Goal: Information Seeking & Learning: Learn about a topic

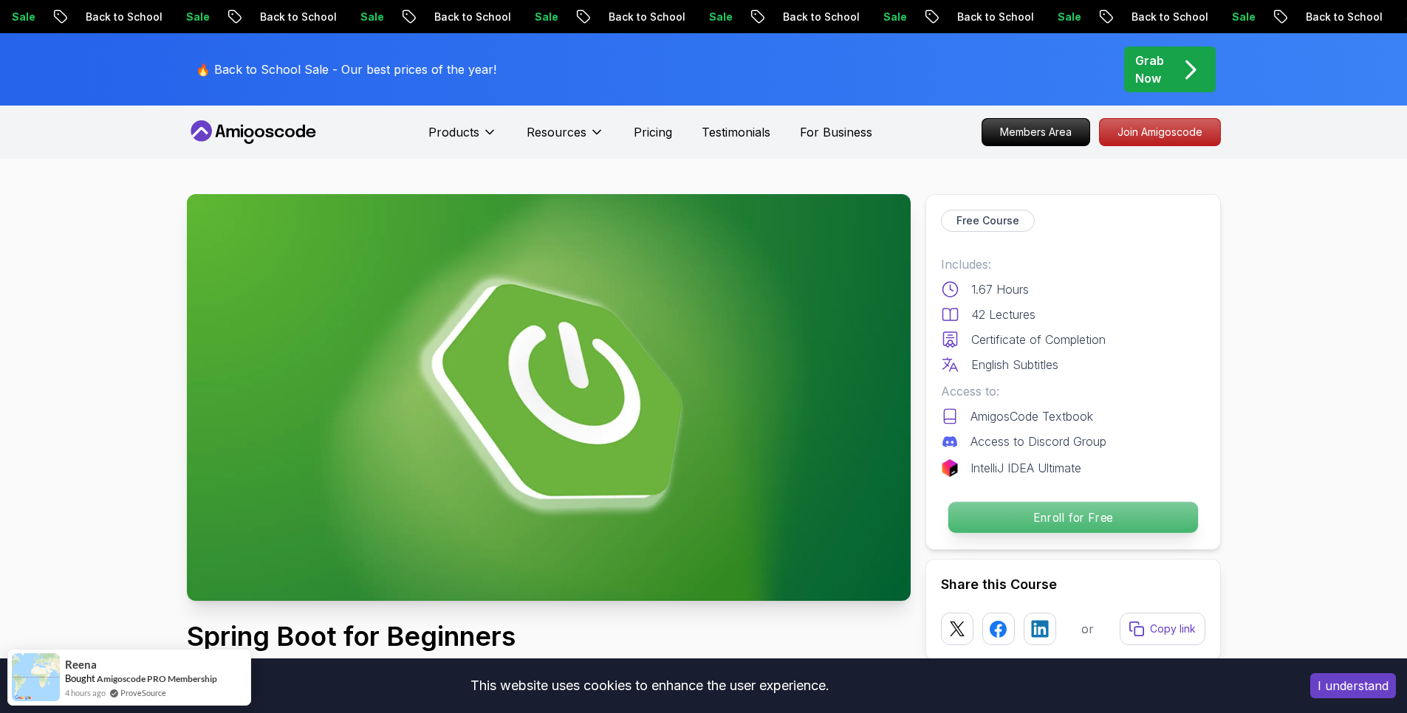
click at [1120, 521] on p "Enroll for Free" at bounding box center [1073, 517] width 250 height 31
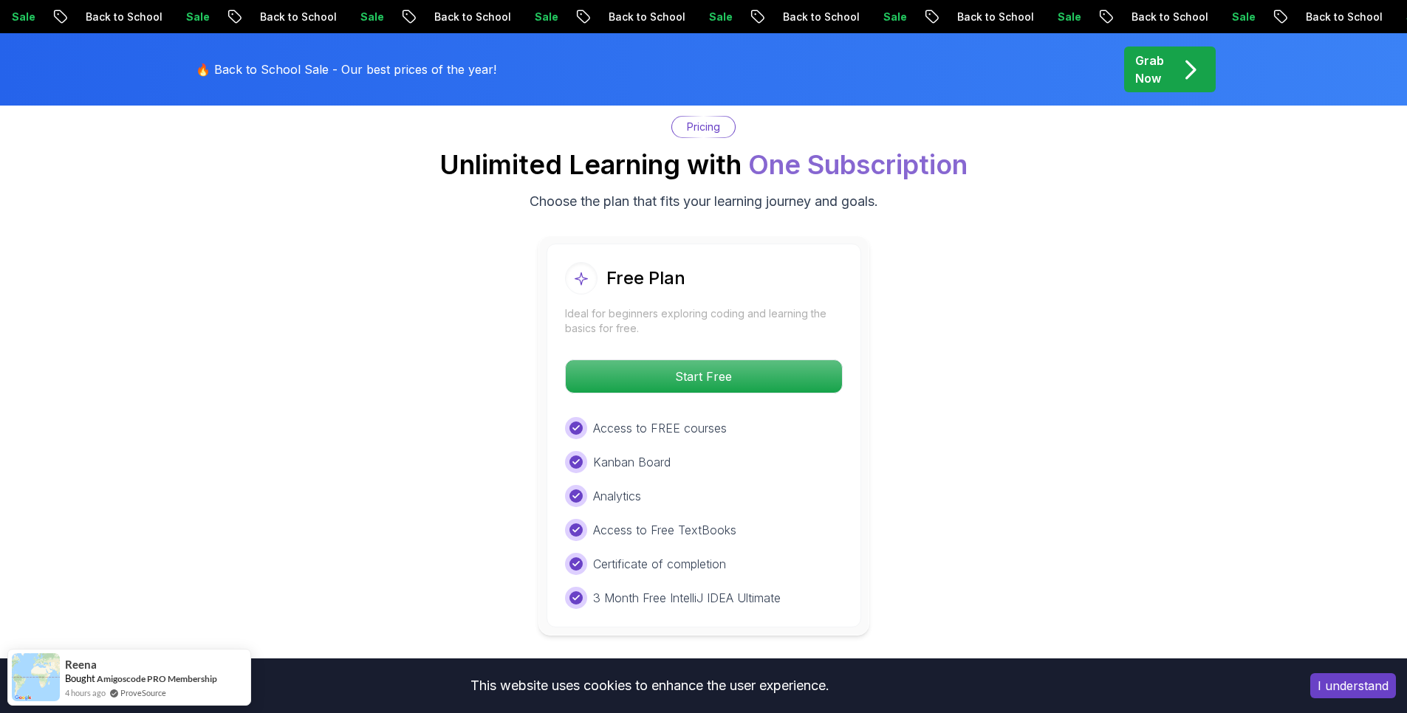
scroll to position [3006, 0]
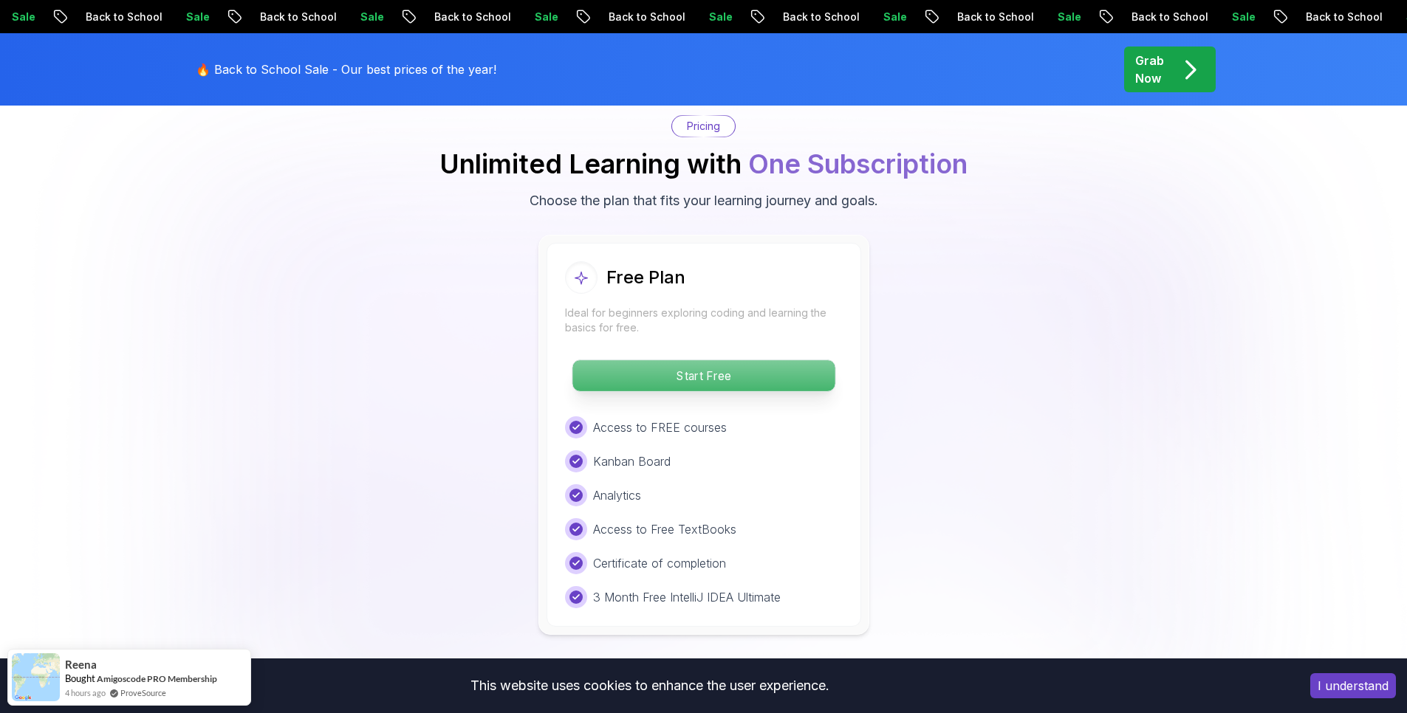
click at [765, 360] on p "Start Free" at bounding box center [703, 375] width 262 height 31
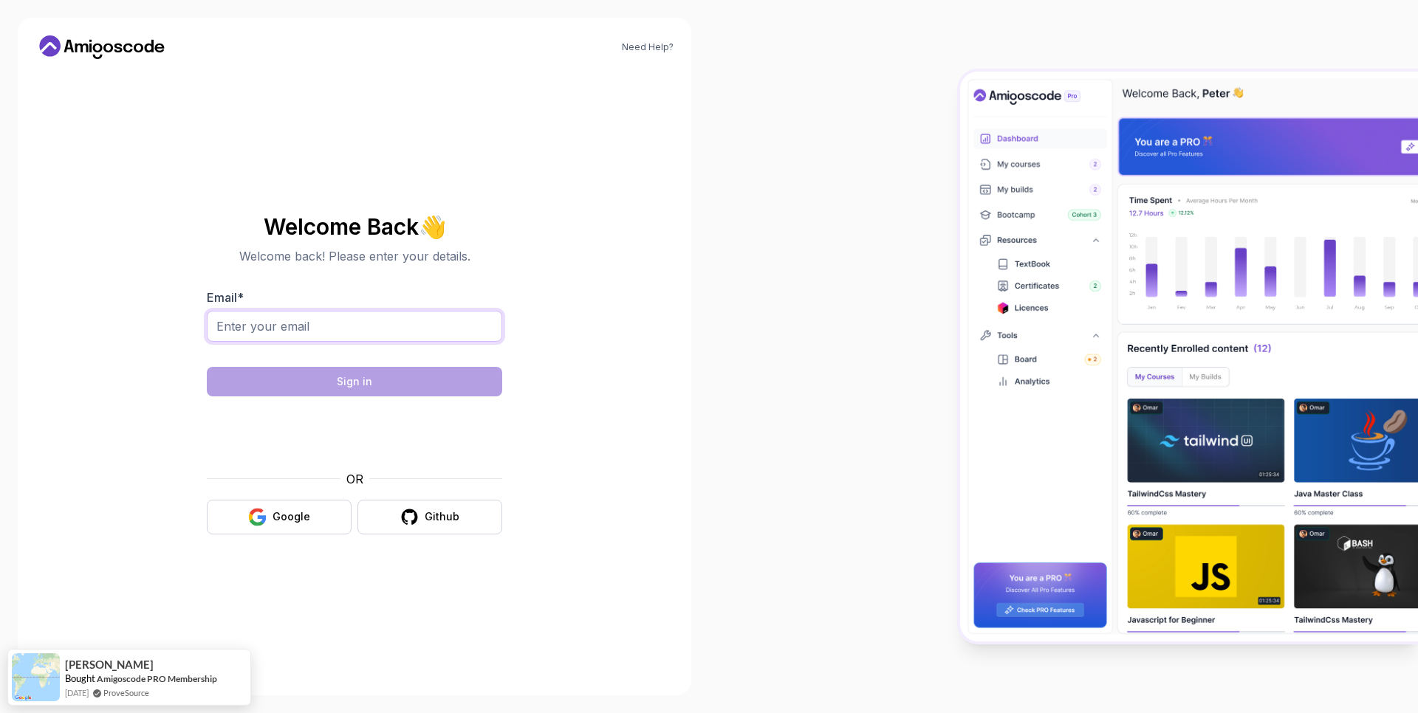
click at [402, 326] on input "Email *" at bounding box center [354, 326] width 295 height 31
click at [409, 322] on input "Email *" at bounding box center [354, 326] width 295 height 31
paste input "zk1581735@gmail.com"
type input "zk1581735@gmail.com"
click at [622, 325] on div "Need Help? Welcome Back 👋 Welcome back! Please enter your details. Email * zk15…" at bounding box center [355, 357] width 674 height 678
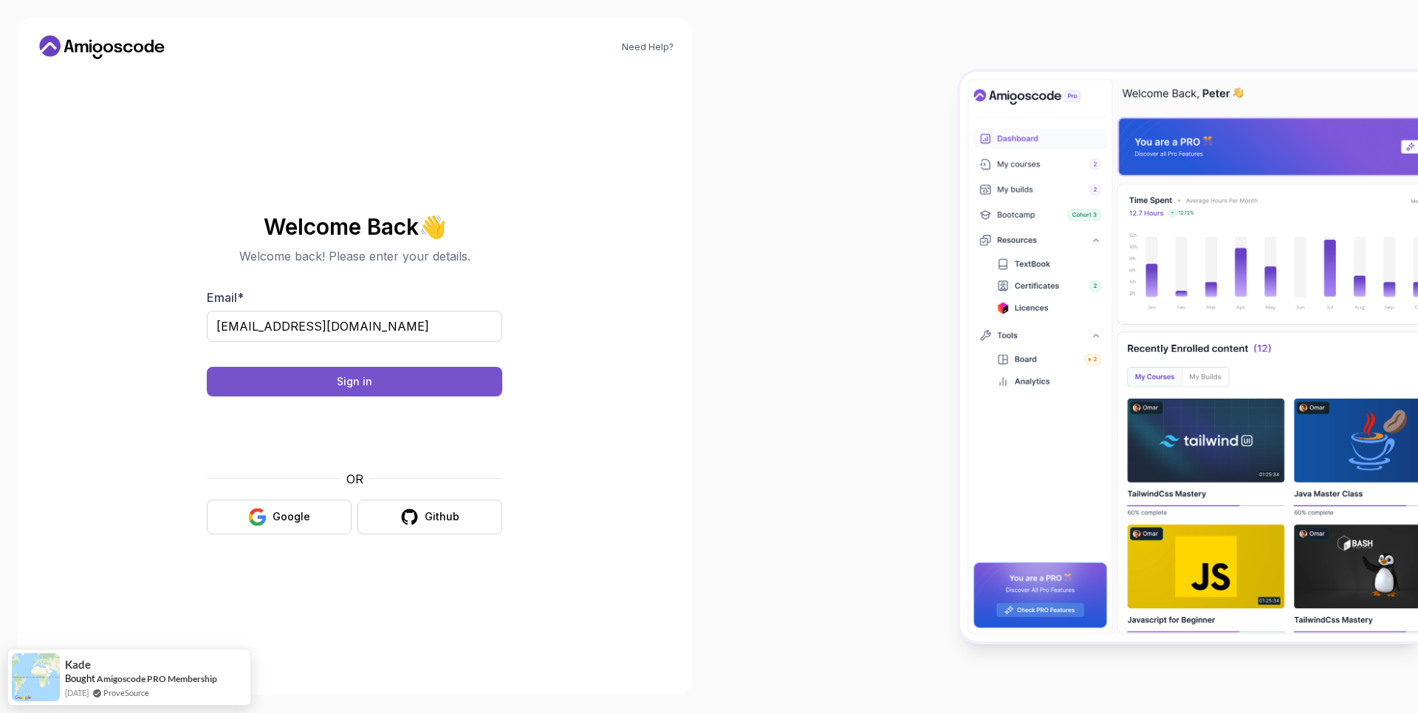
click at [393, 385] on button "Sign in" at bounding box center [354, 382] width 295 height 30
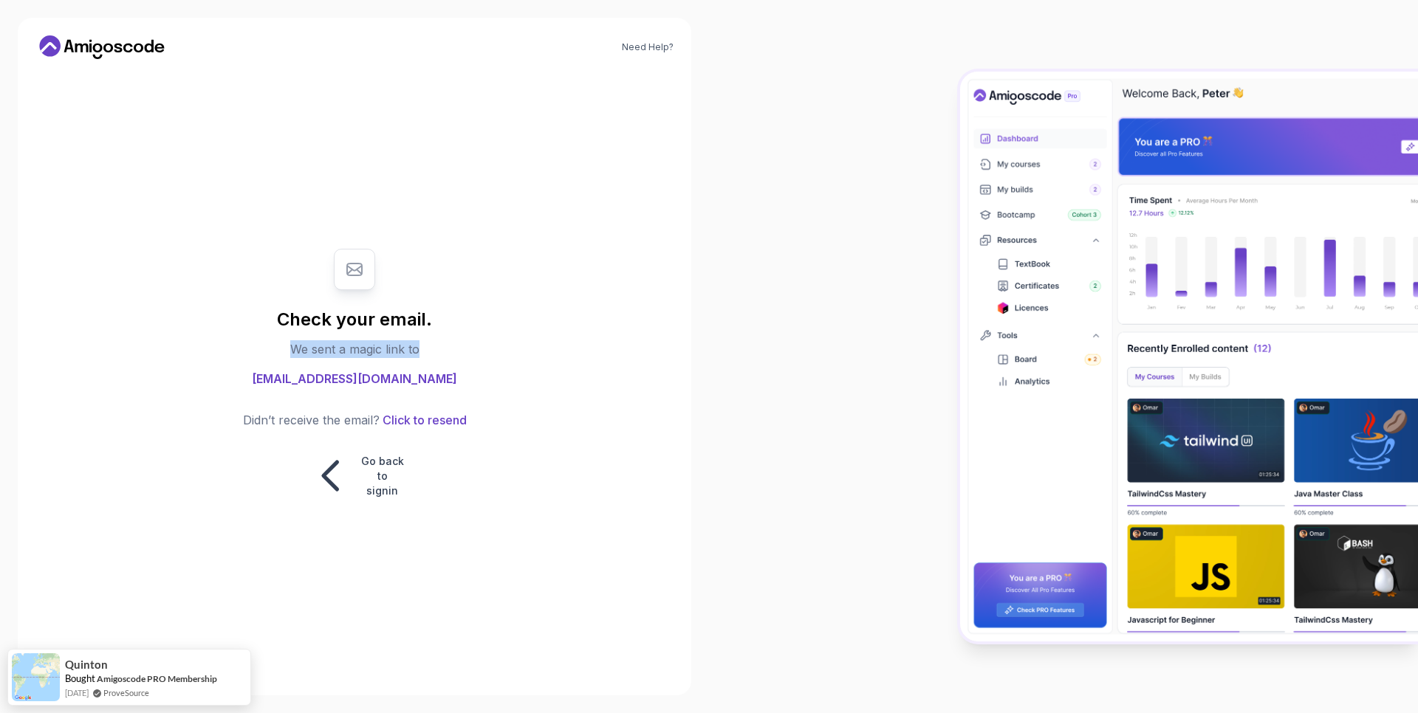
drag, startPoint x: 282, startPoint y: 352, endPoint x: 419, endPoint y: 353, distance: 136.6
click at [419, 353] on div "Check your email. We sent a magic link to zk1581735@gmail.com Didn’t receive th…" at bounding box center [354, 374] width 295 height 280
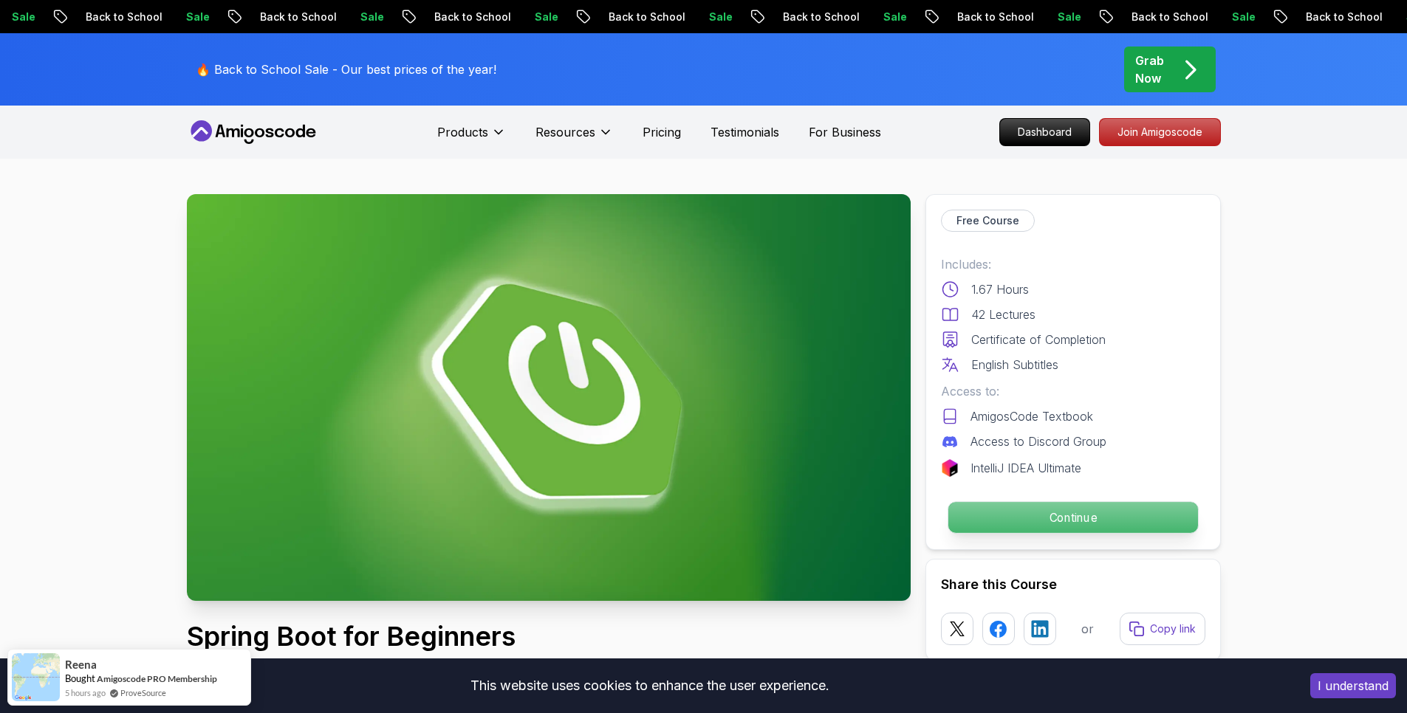
click at [1132, 519] on p "Continue" at bounding box center [1073, 517] width 250 height 31
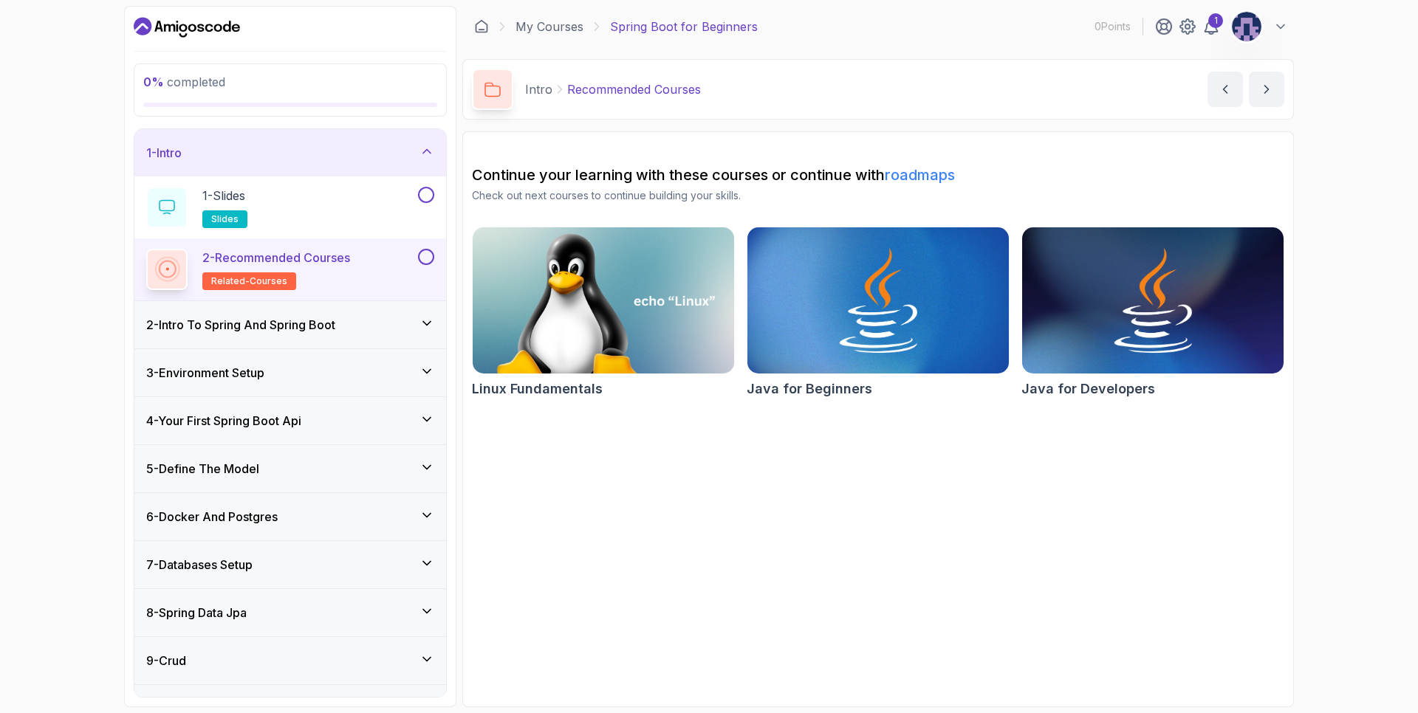
click at [1256, 38] on div at bounding box center [1246, 26] width 31 height 31
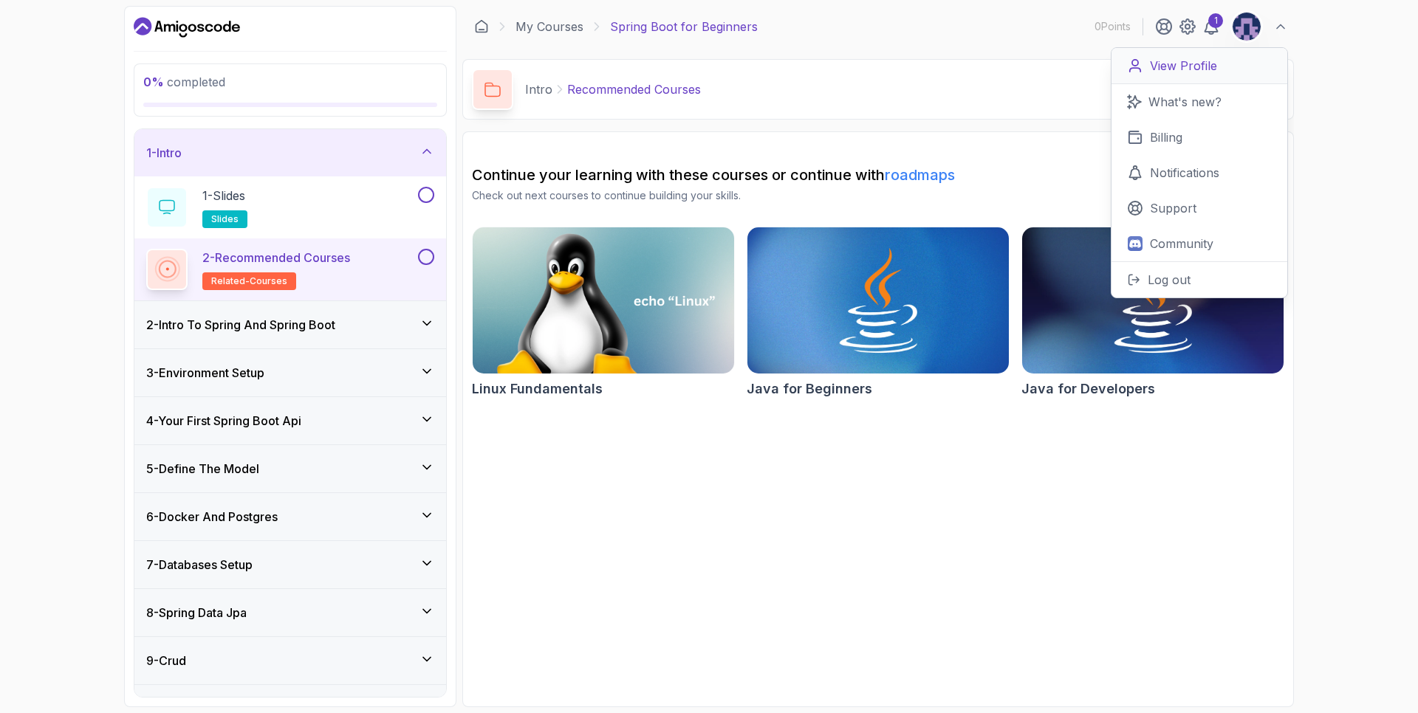
click at [1214, 66] on p "View Profile" at bounding box center [1183, 66] width 67 height 18
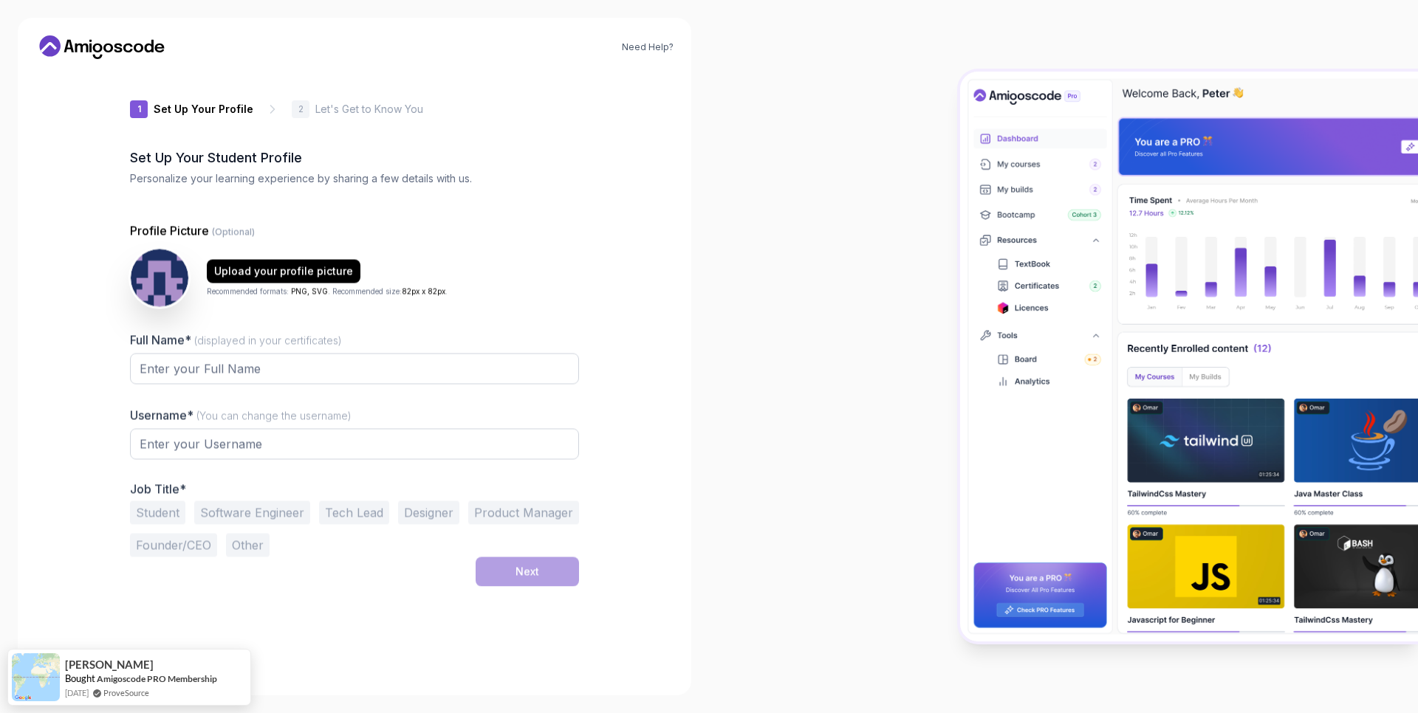
type input "vividjaguara6502"
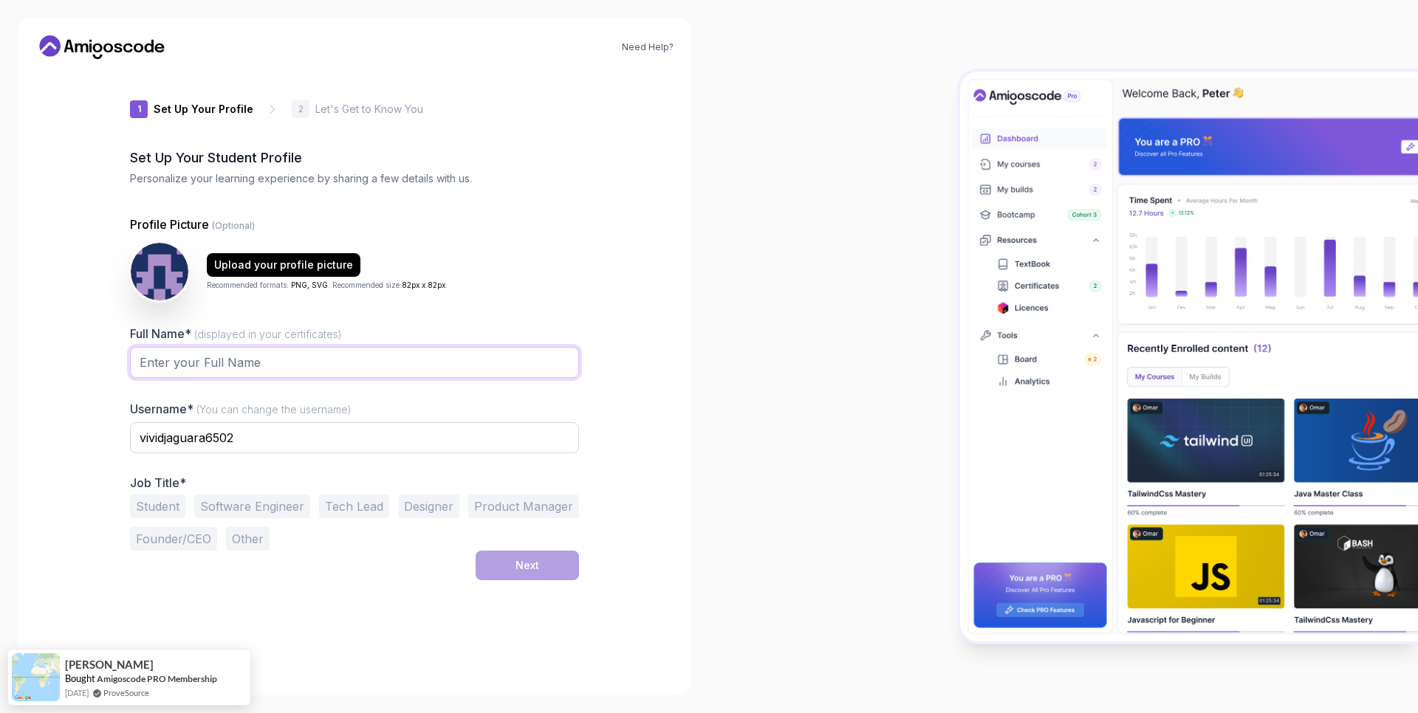
click at [266, 370] on input "Full Name* (displayed in your certificates)" at bounding box center [354, 362] width 449 height 31
type input "[PERSON_NAME]"
click at [98, 383] on div "Need Help? 1 Set Up Your Profile 1 Set Up Your Profile 2 Let's Get to Know You …" at bounding box center [355, 357] width 674 height 678
click at [280, 435] on input "vividjaguara6502" at bounding box center [354, 437] width 449 height 31
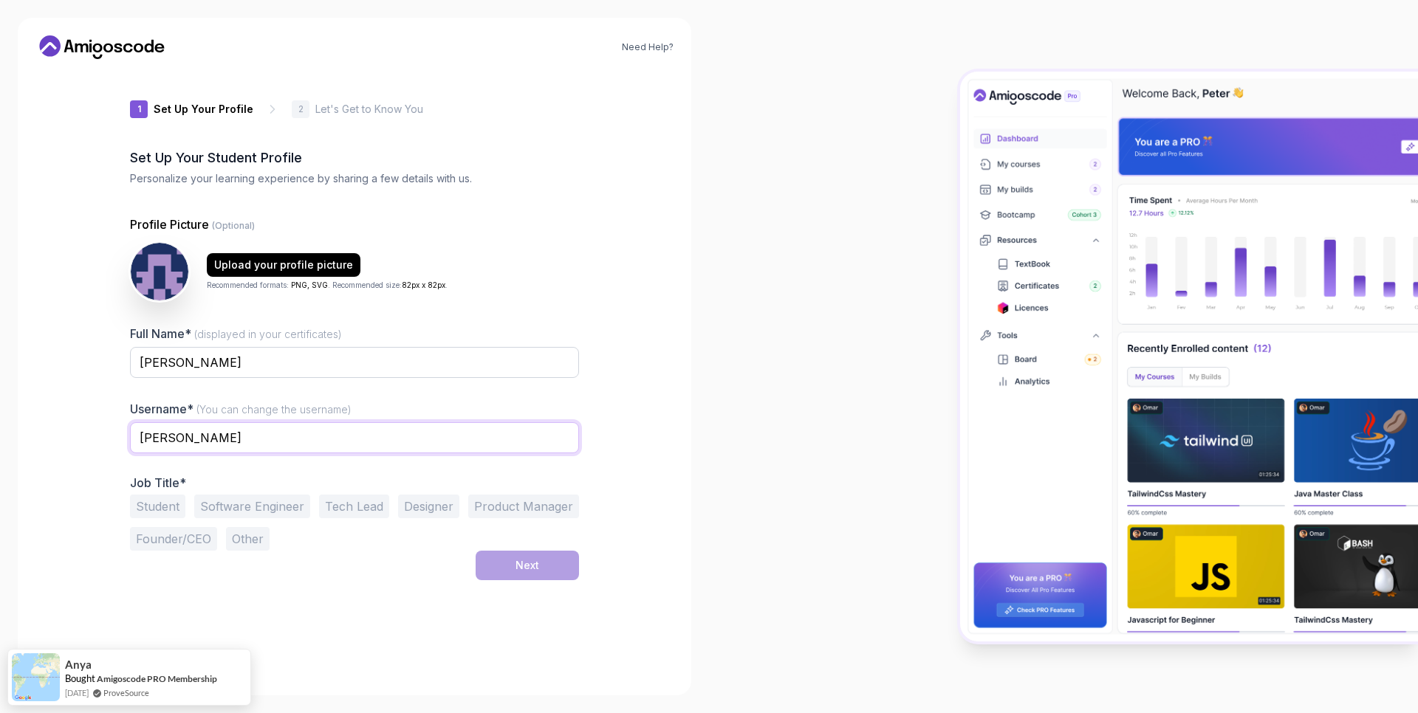
type input "[PERSON_NAME]"
click at [103, 500] on div "Need Help? 1 Set Up Your Profile 1 Set Up Your Profile 2 Let's Get to Know You …" at bounding box center [355, 357] width 674 height 678
click at [222, 505] on button "Software Engineer" at bounding box center [252, 507] width 116 height 24
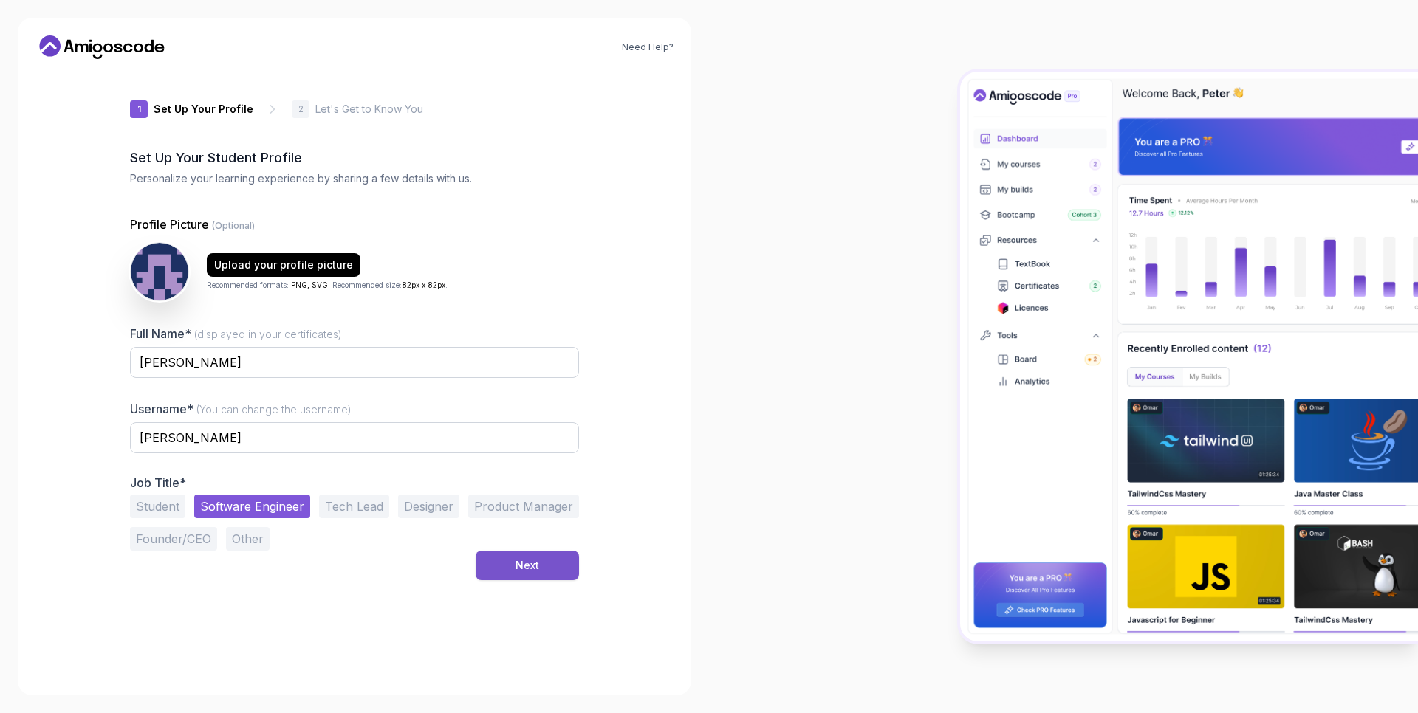
click at [534, 566] on div "Next" at bounding box center [527, 565] width 24 height 15
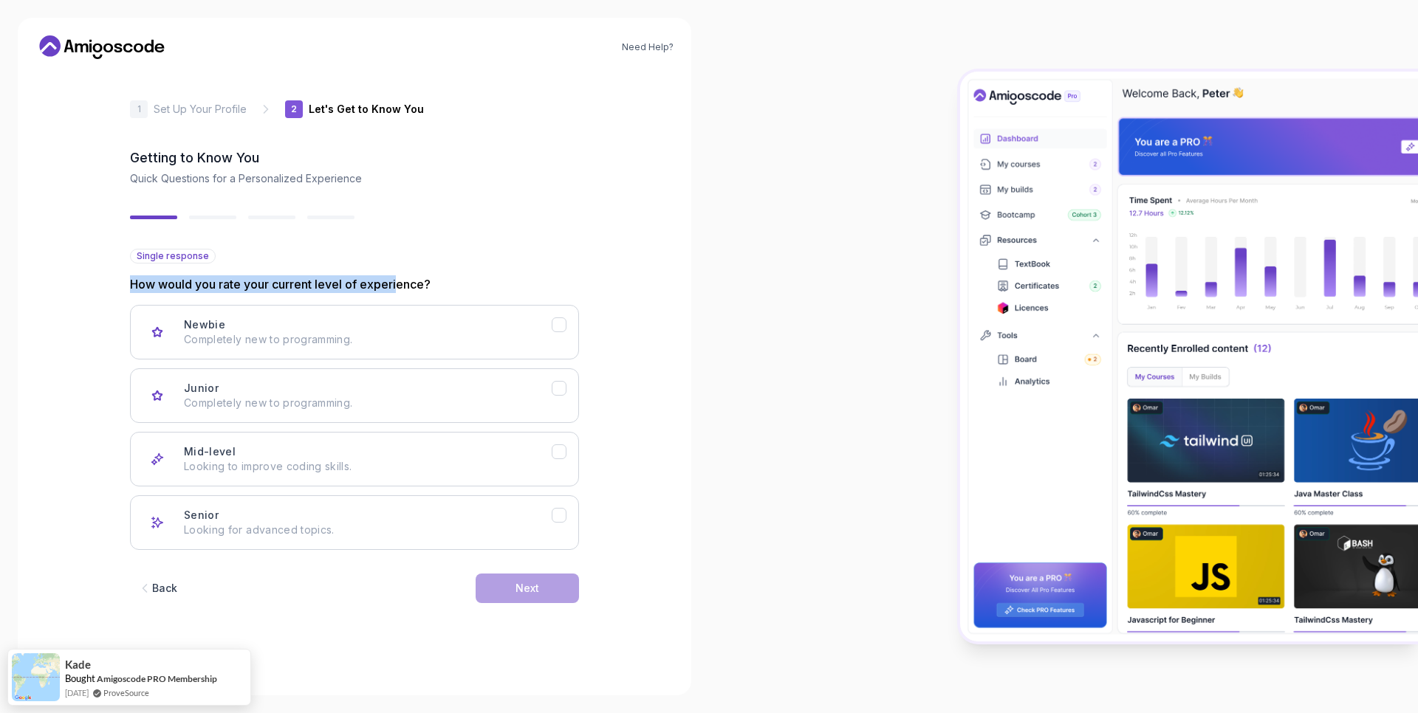
drag, startPoint x: 129, startPoint y: 285, endPoint x: 400, endPoint y: 287, distance: 271.8
click at [400, 287] on div "2 Let's Get to Know You 1 Set Up Your Profile 2 Let's Get to Know You Getting t…" at bounding box center [354, 374] width 496 height 607
click at [455, 343] on p "Completely new to programming." at bounding box center [368, 339] width 368 height 15
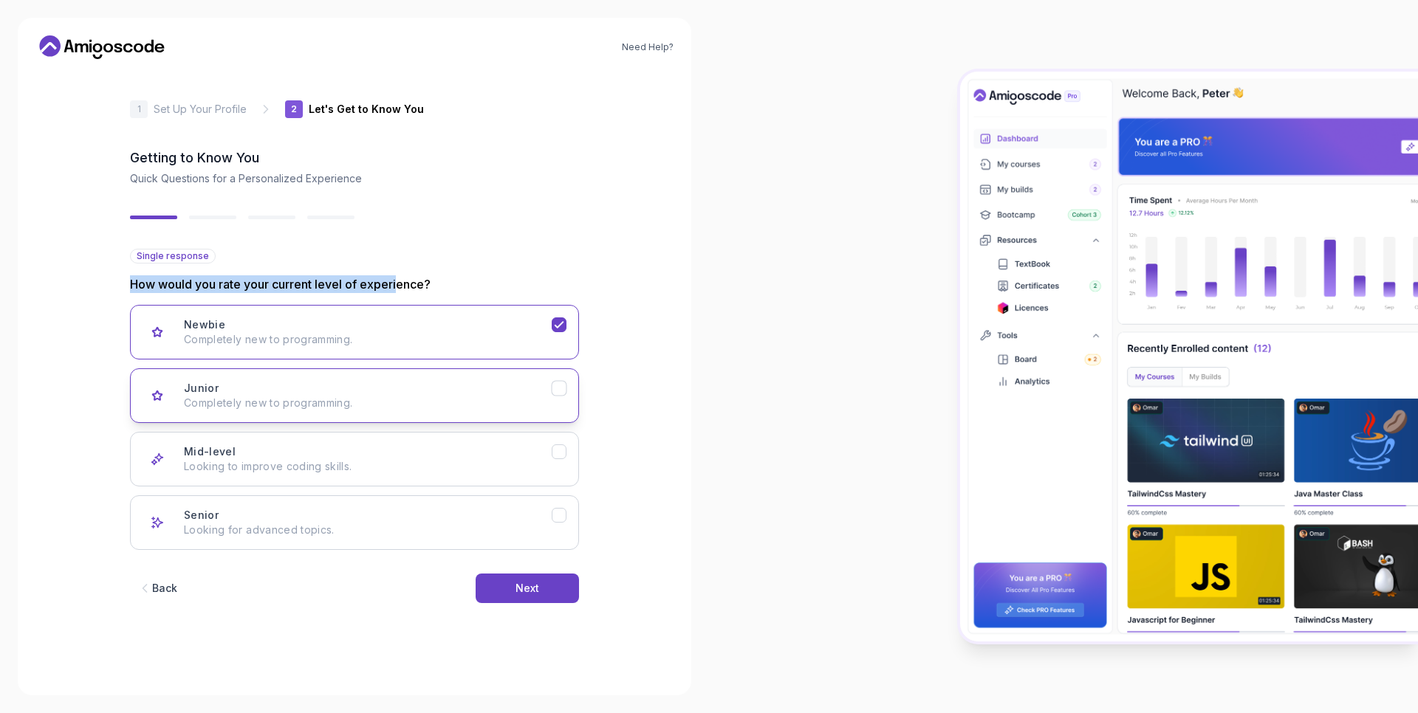
click at [519, 405] on p "Completely new to programming." at bounding box center [368, 403] width 368 height 15
click at [538, 597] on button "Next" at bounding box center [527, 589] width 103 height 30
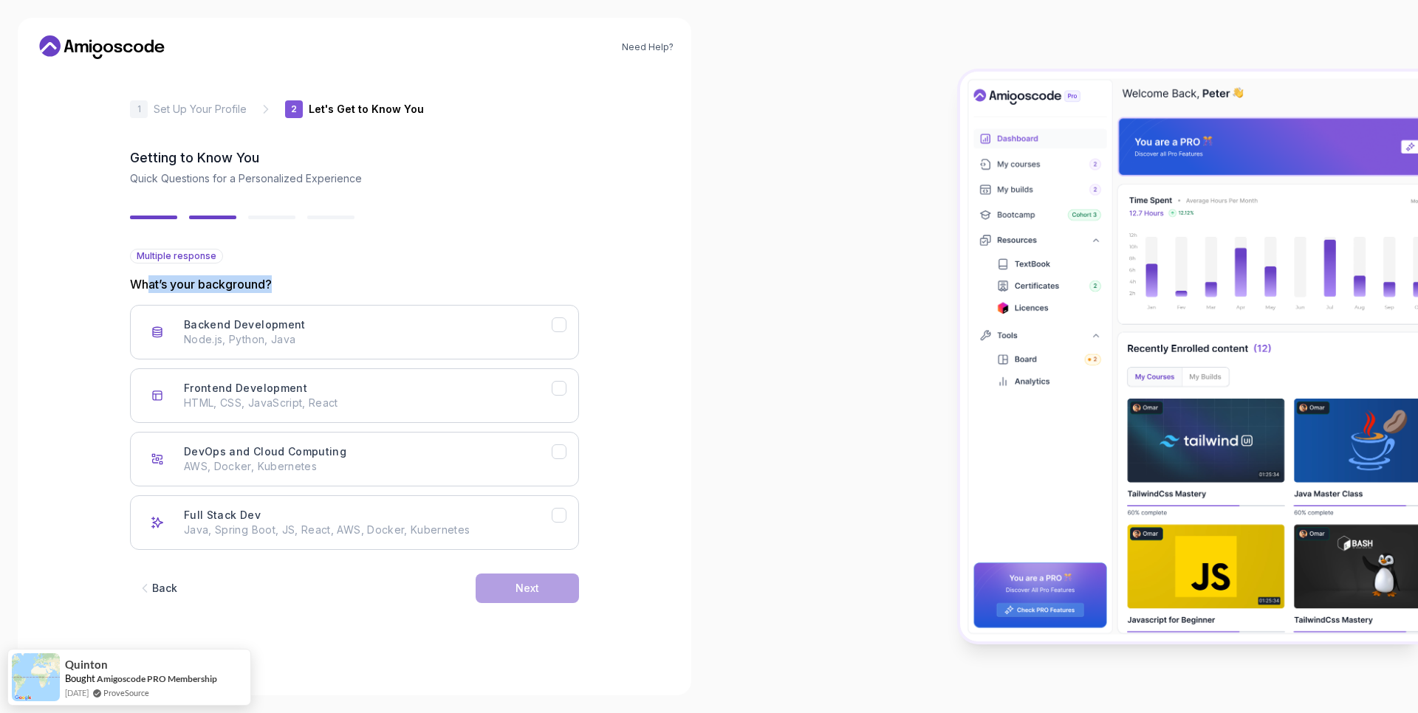
drag, startPoint x: 177, startPoint y: 283, endPoint x: 289, endPoint y: 282, distance: 112.3
click at [289, 282] on p "What’s your background?" at bounding box center [354, 284] width 449 height 18
click at [298, 343] on p "Node.js, Python, Java" at bounding box center [368, 339] width 368 height 15
click at [530, 592] on div "Next" at bounding box center [527, 588] width 24 height 15
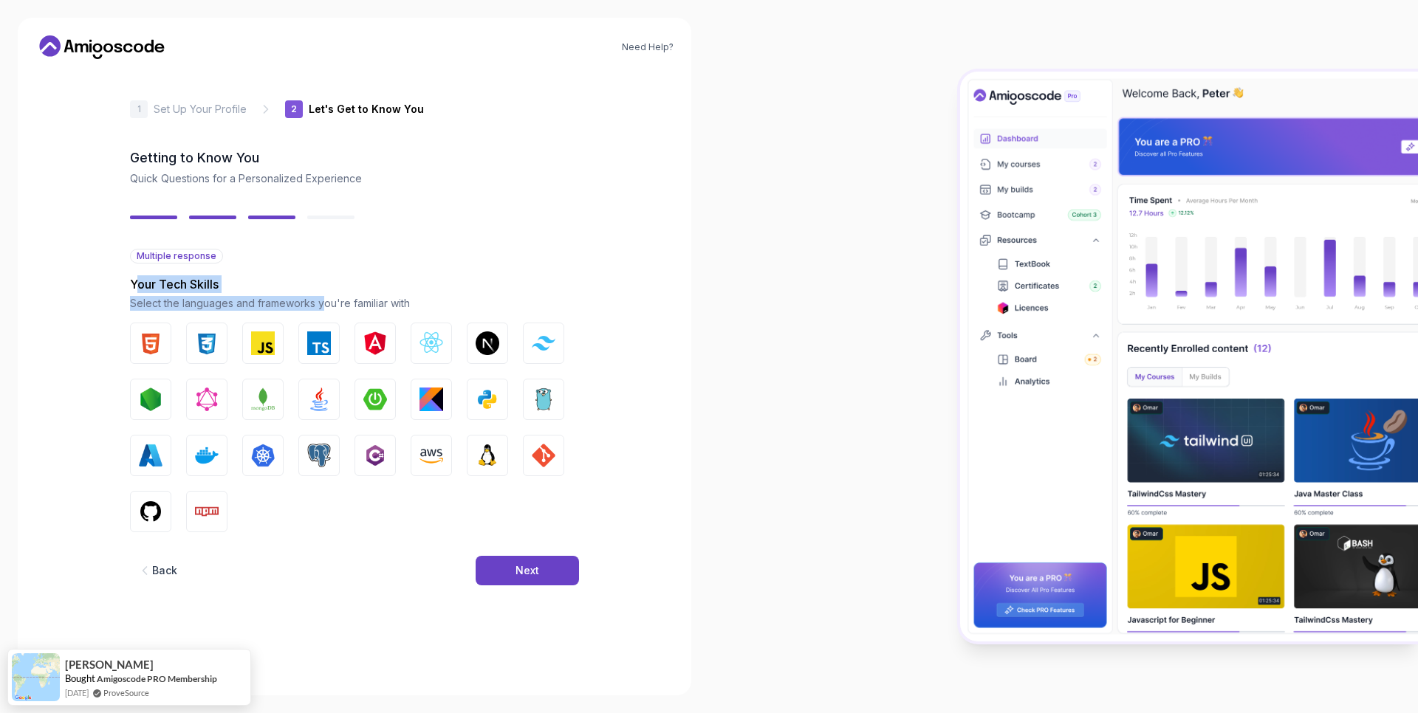
drag, startPoint x: 135, startPoint y: 289, endPoint x: 325, endPoint y: 298, distance: 190.0
click at [325, 298] on div "Your Tech Skills Select the languages and frameworks you're familiar with" at bounding box center [354, 292] width 449 height 35
click at [383, 399] on img "button" at bounding box center [375, 400] width 24 height 24
click at [319, 394] on img "button" at bounding box center [319, 400] width 24 height 24
click at [316, 442] on button "PostgreSQL" at bounding box center [318, 455] width 41 height 41
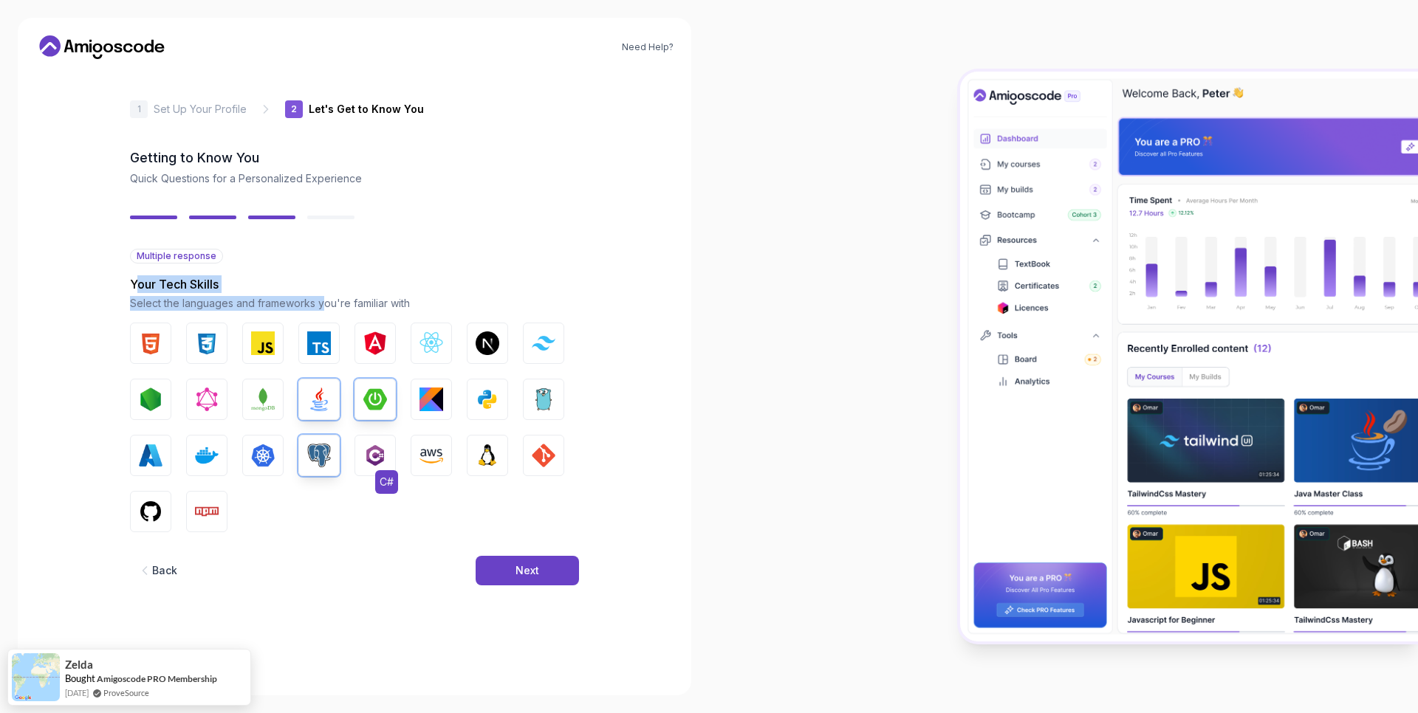
click at [385, 452] on img "button" at bounding box center [375, 456] width 24 height 24
click at [518, 584] on button "Next" at bounding box center [527, 571] width 103 height 30
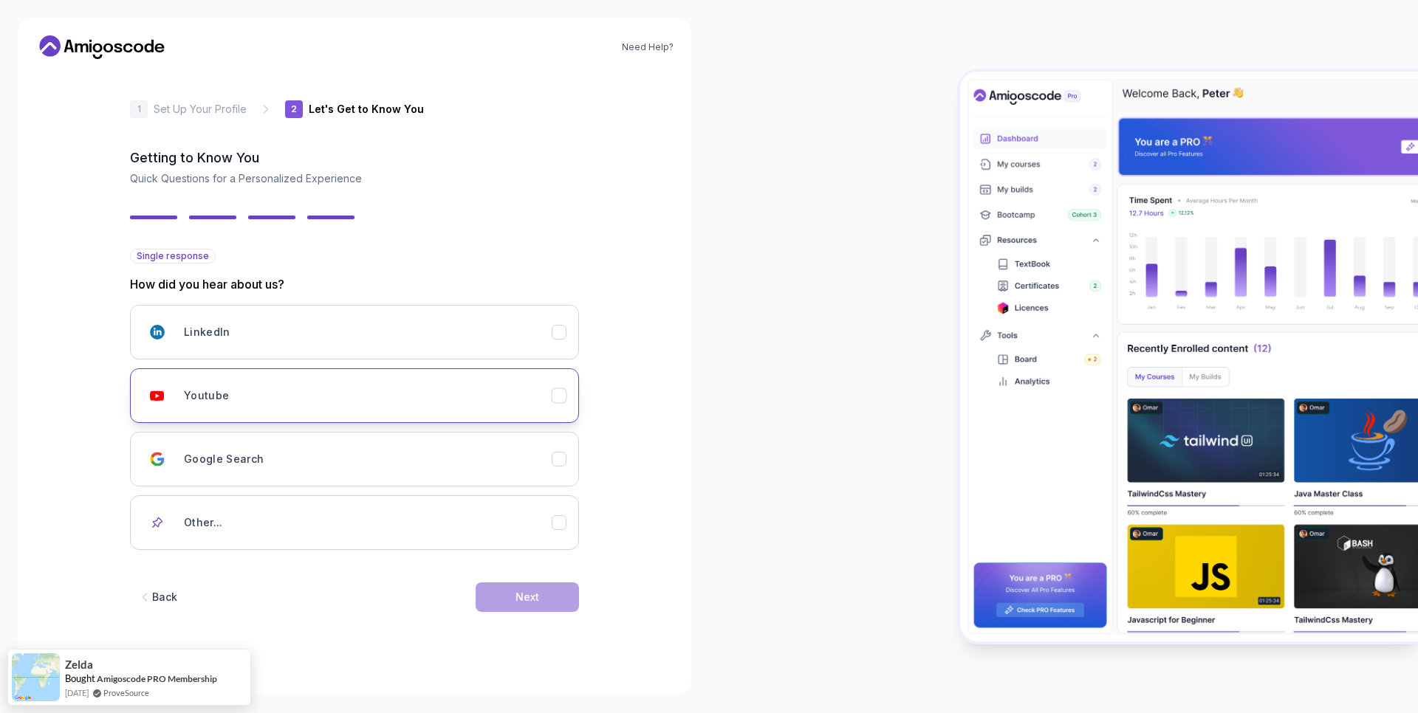
click at [367, 411] on button "Youtube" at bounding box center [354, 396] width 449 height 55
click at [555, 601] on button "Next" at bounding box center [527, 598] width 103 height 30
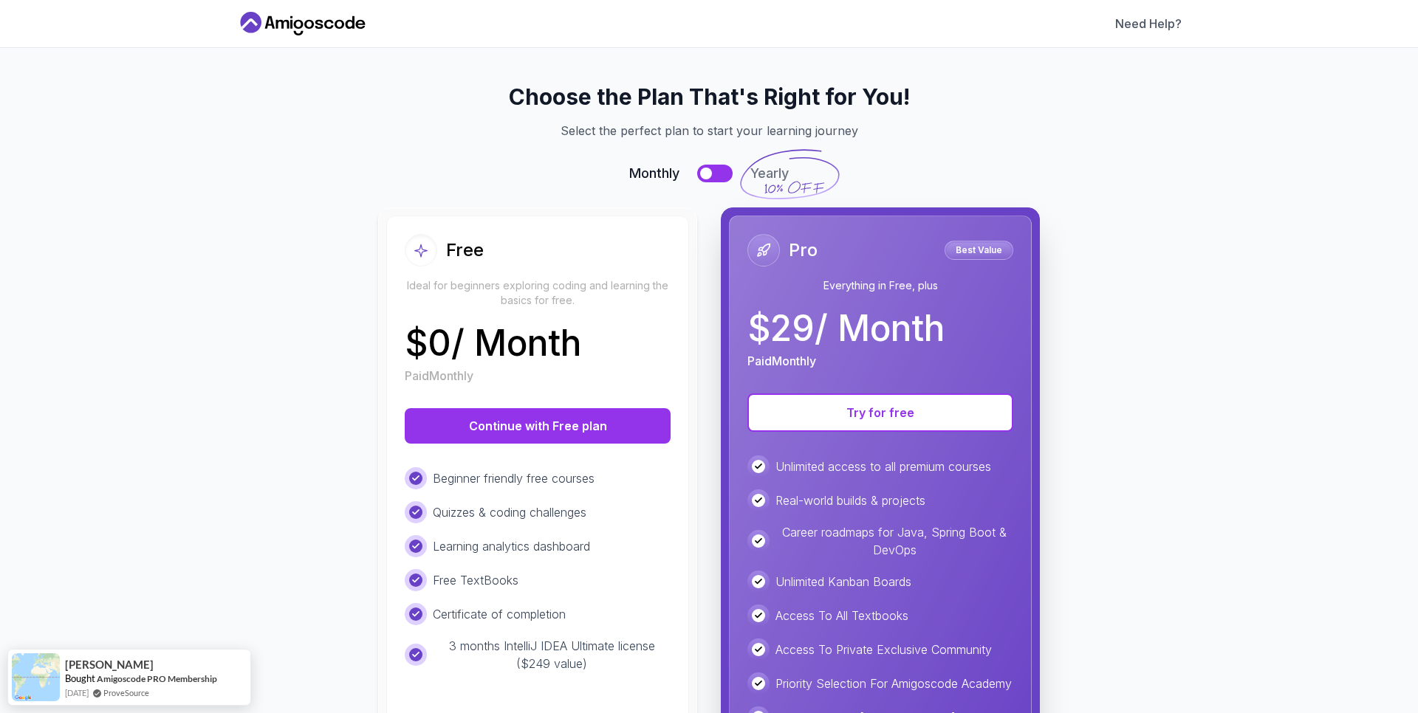
click at [700, 174] on div at bounding box center [706, 174] width 12 height 12
click at [718, 176] on div at bounding box center [724, 174] width 12 height 12
click at [626, 422] on button "Continue with Free plan" at bounding box center [538, 425] width 266 height 35
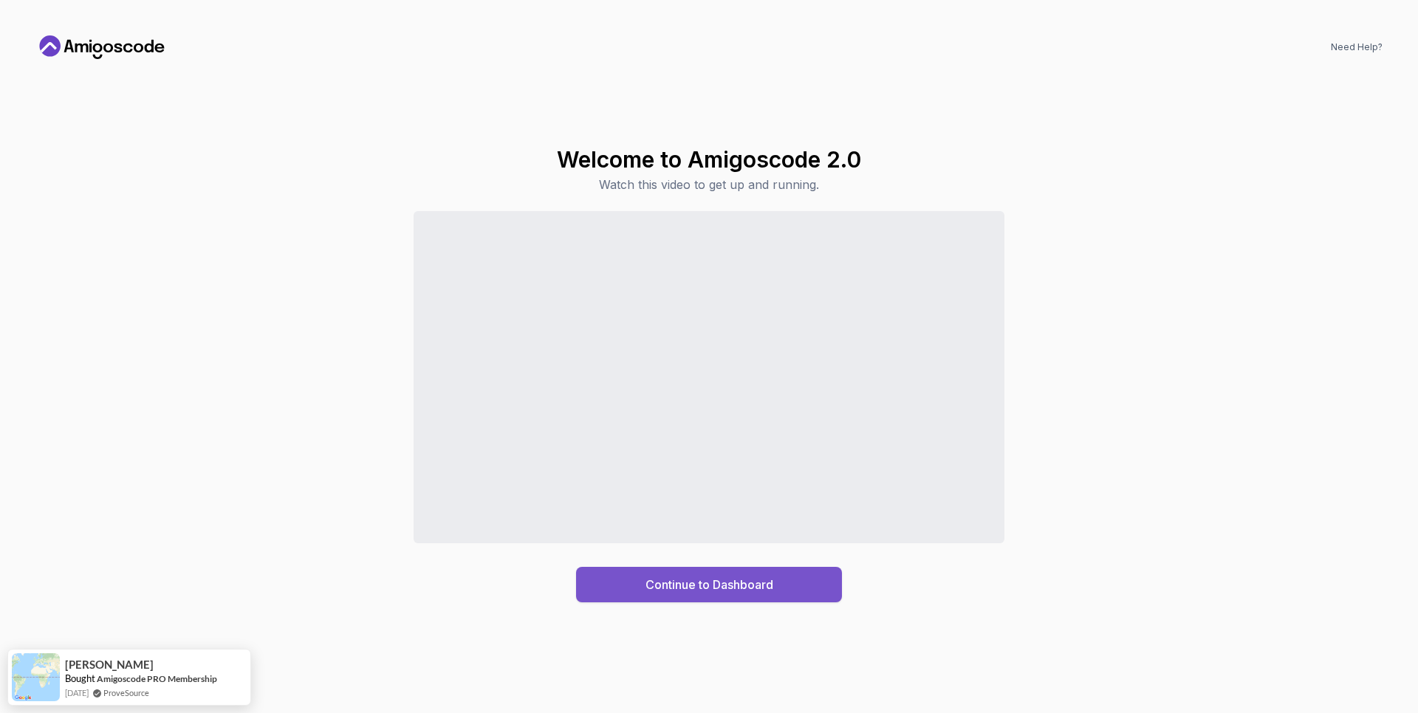
click at [677, 596] on button "Continue to Dashboard" at bounding box center [709, 584] width 266 height 35
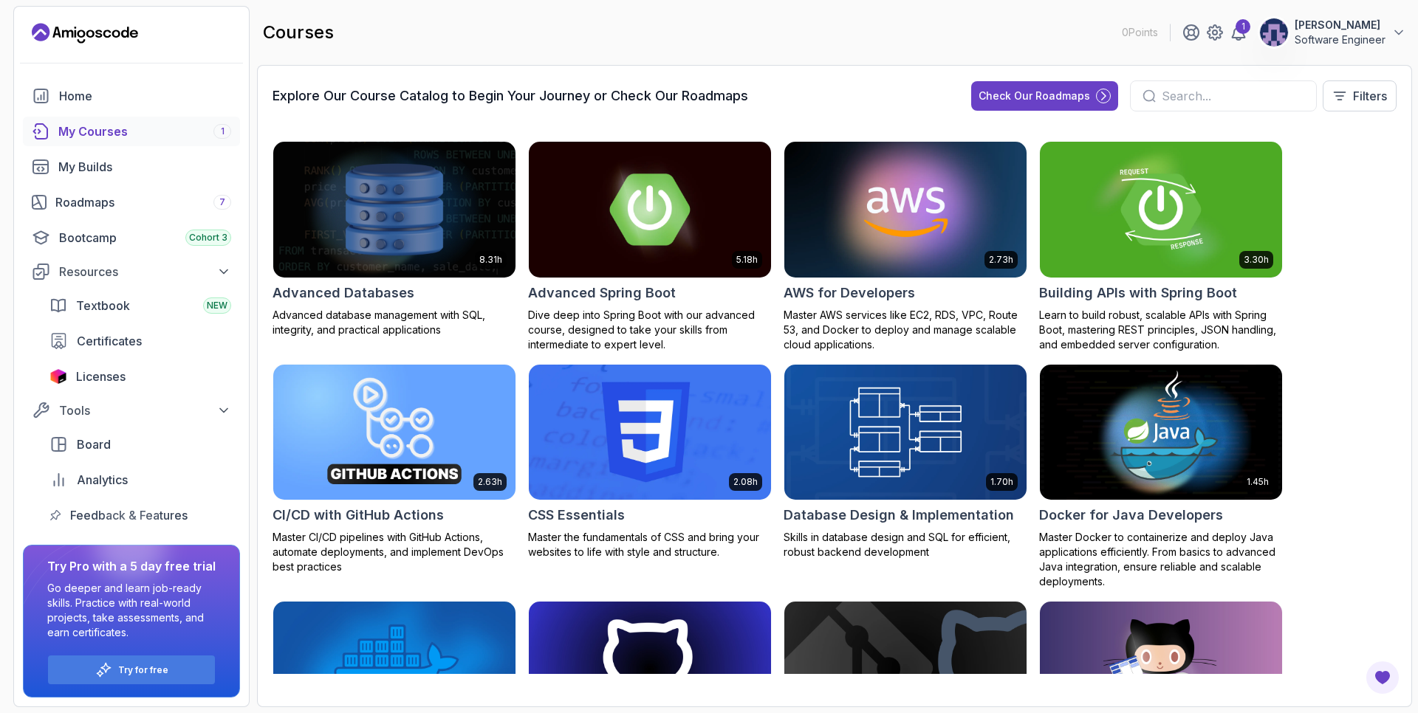
click at [106, 134] on div "My Courses 1" at bounding box center [144, 132] width 173 height 18
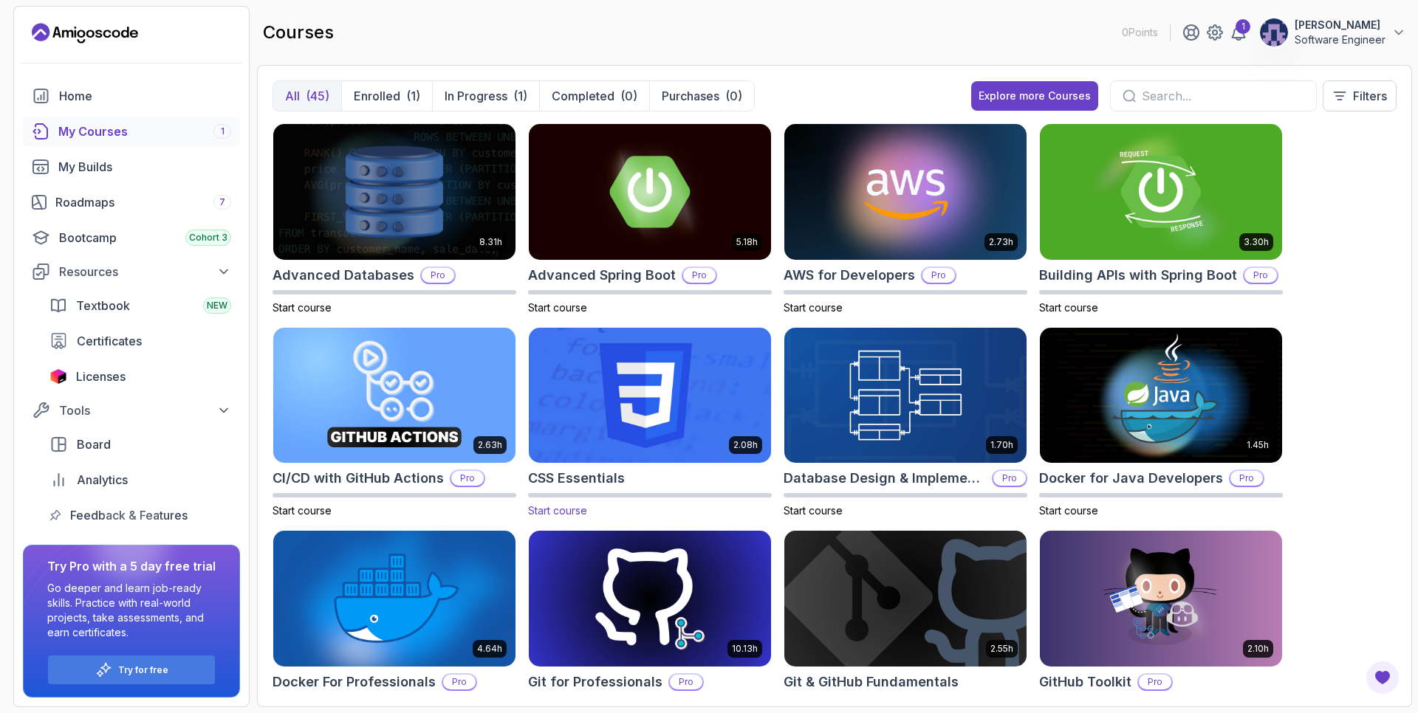
scroll to position [89, 0]
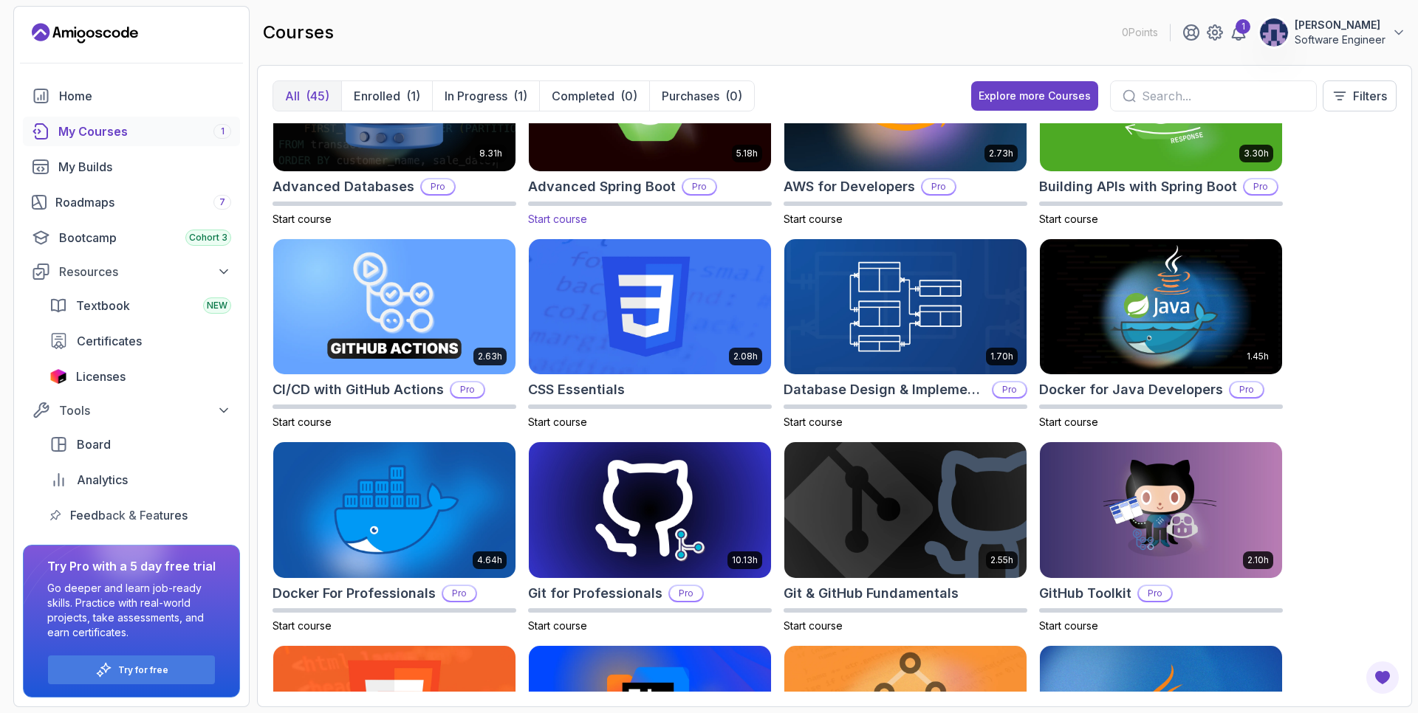
click at [656, 182] on h2 "Advanced Spring Boot" at bounding box center [602, 187] width 148 height 21
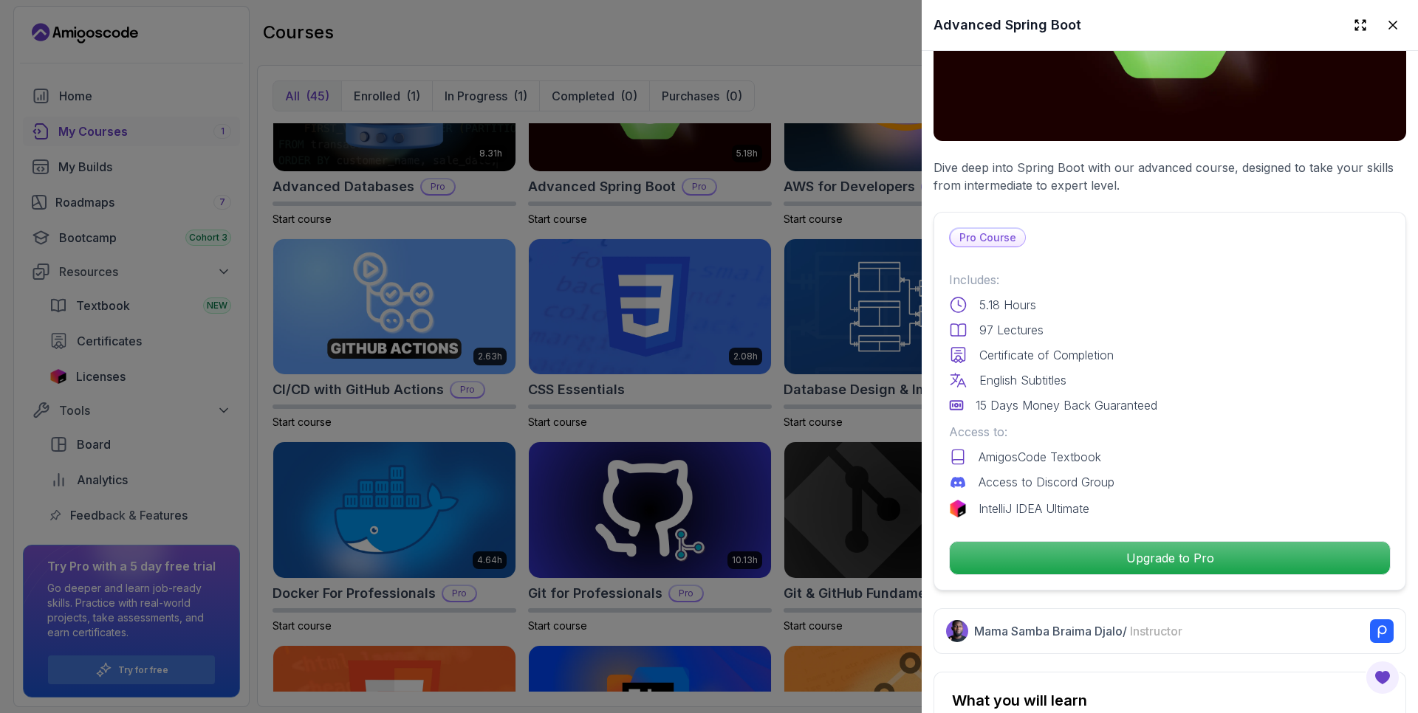
scroll to position [0, 0]
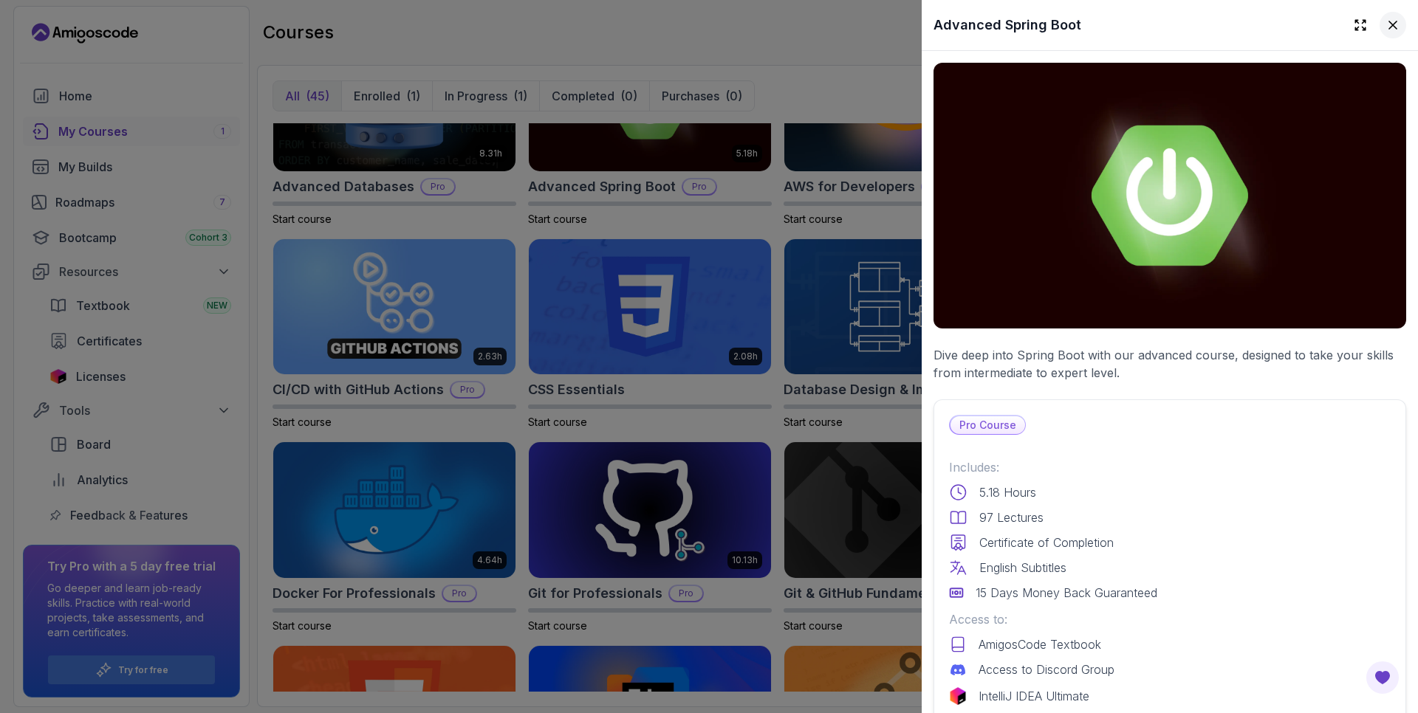
click at [1385, 27] on icon at bounding box center [1392, 25] width 15 height 15
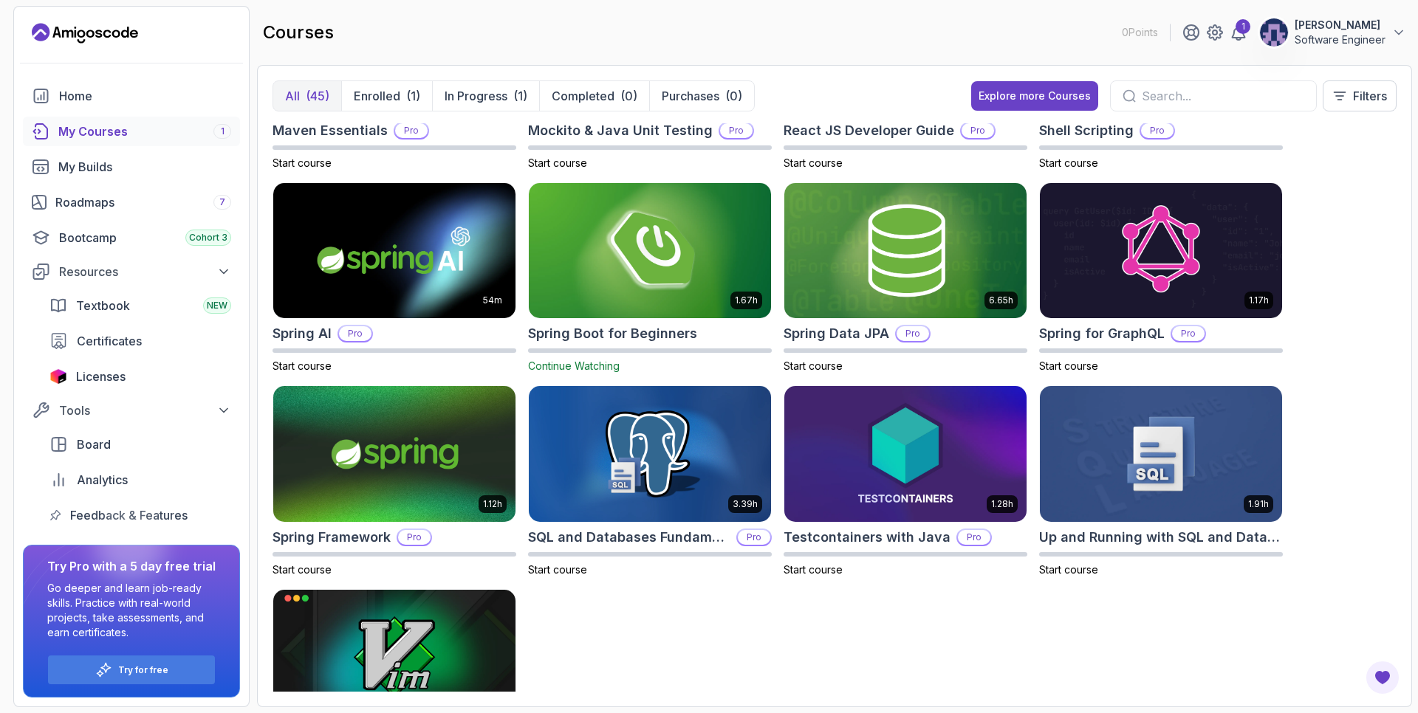
scroll to position [1772, 0]
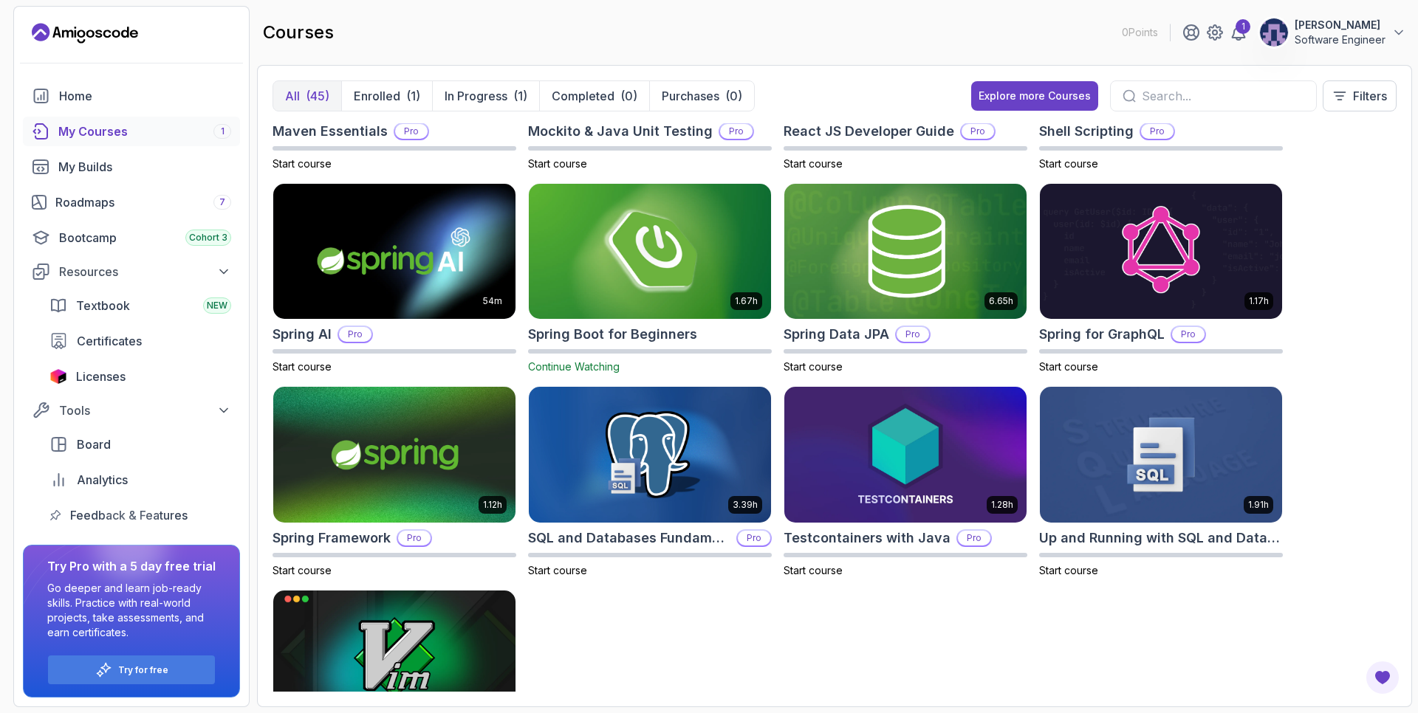
click at [628, 270] on img at bounding box center [650, 251] width 254 height 143
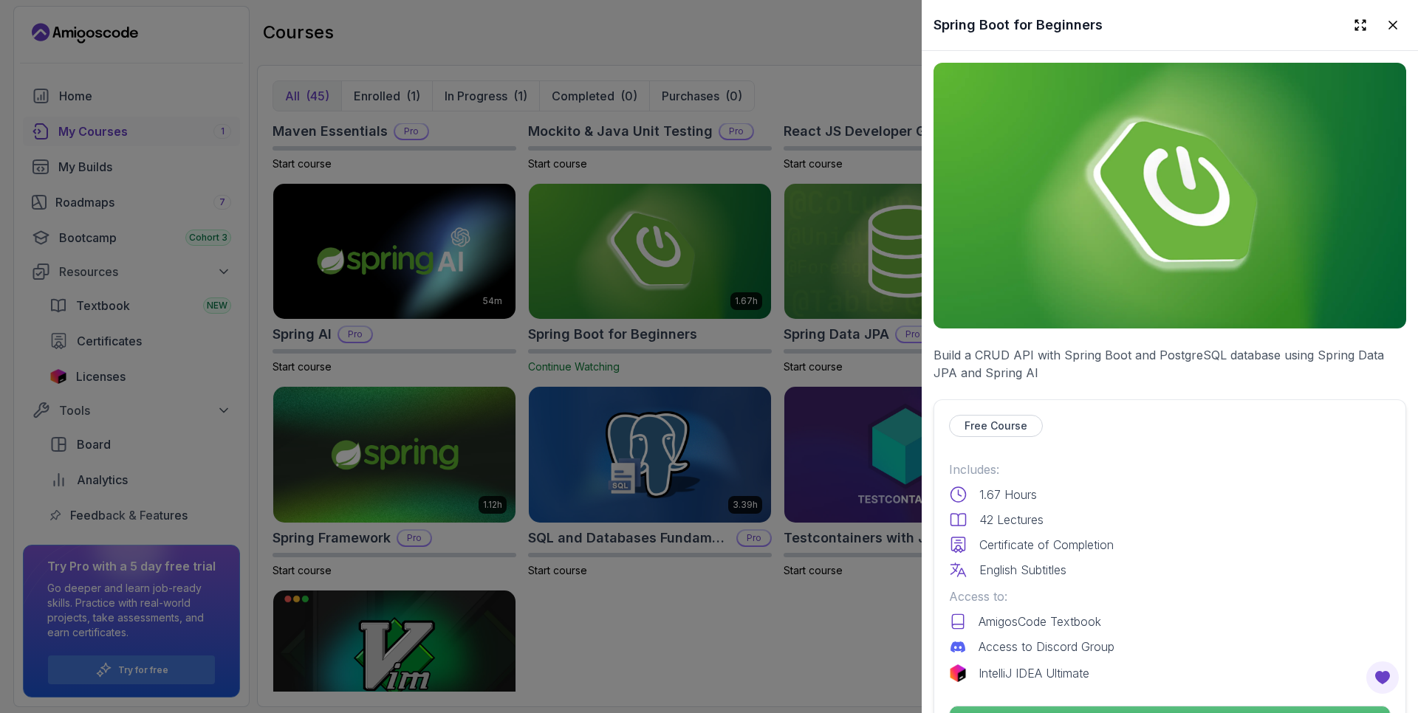
scroll to position [89, 0]
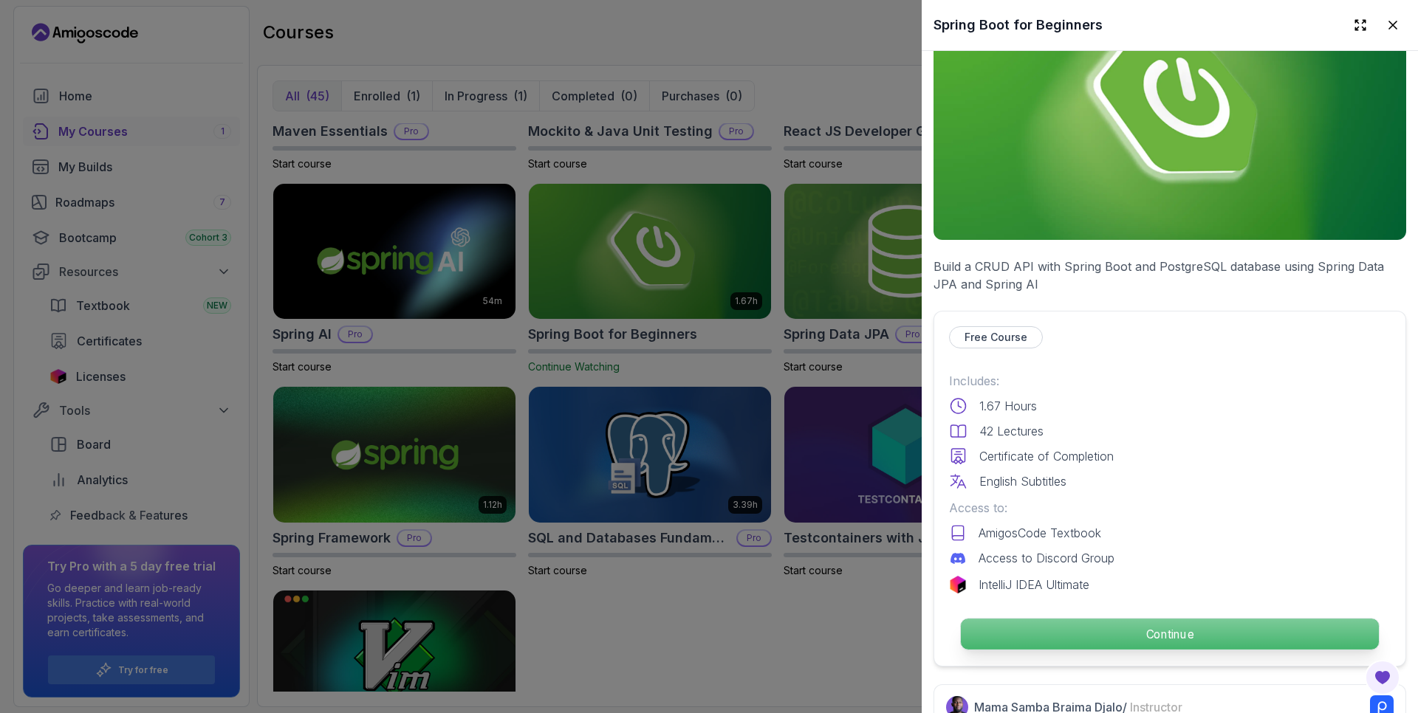
click at [1154, 639] on p "Continue" at bounding box center [1170, 634] width 418 height 31
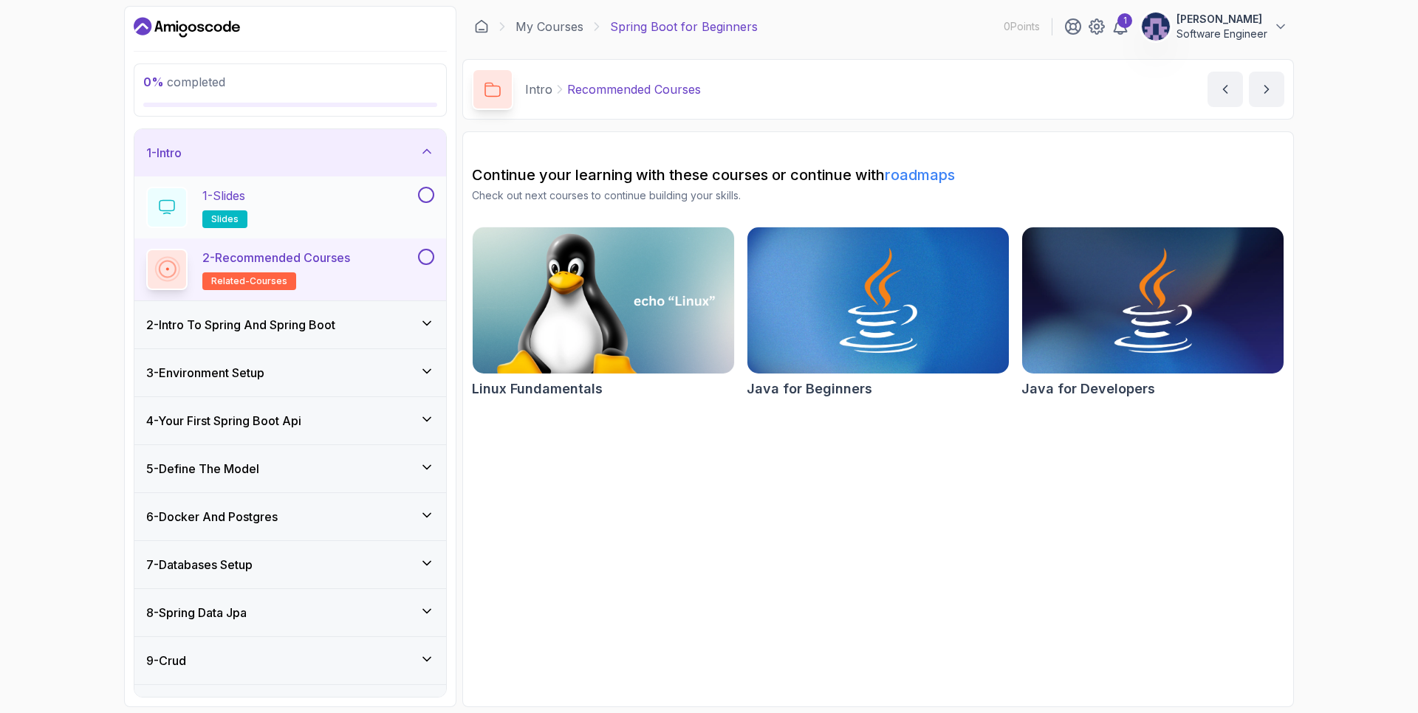
click at [398, 204] on div "1 - Slides slides" at bounding box center [280, 207] width 269 height 41
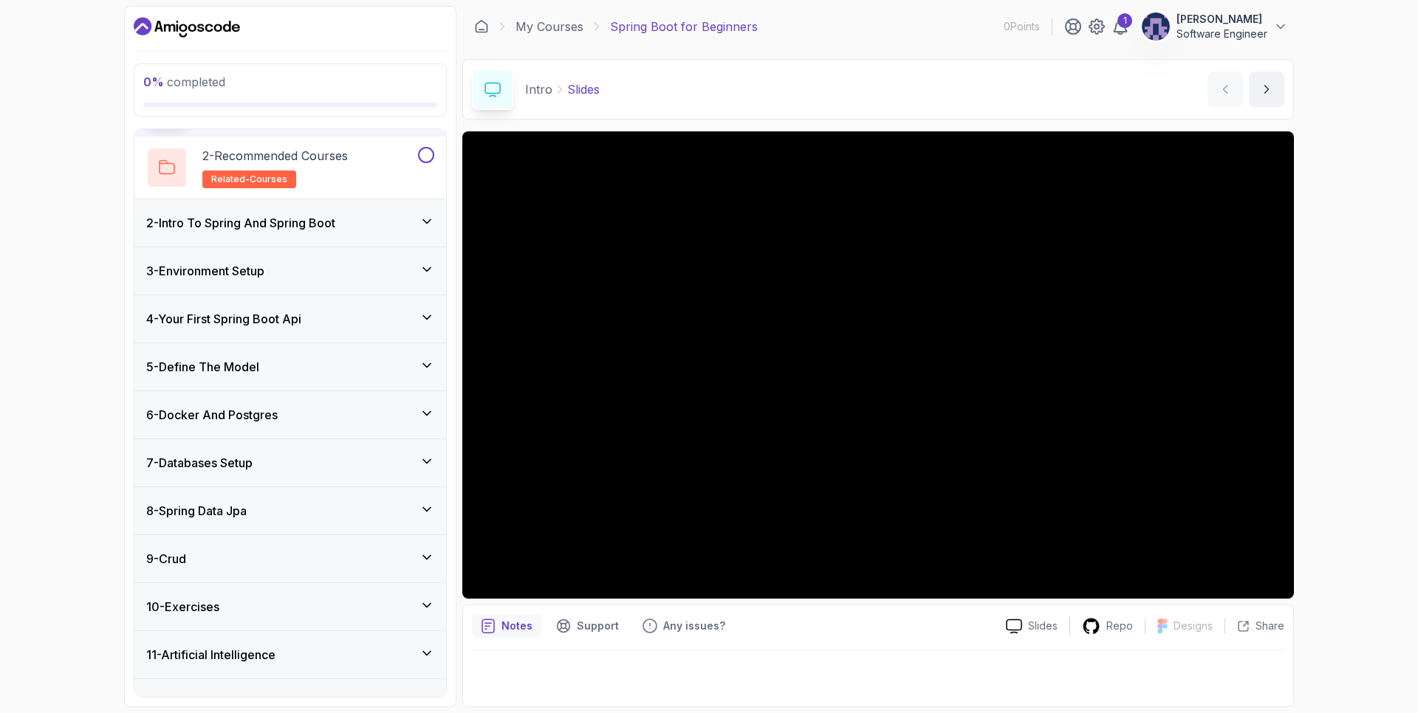
scroll to position [131, 0]
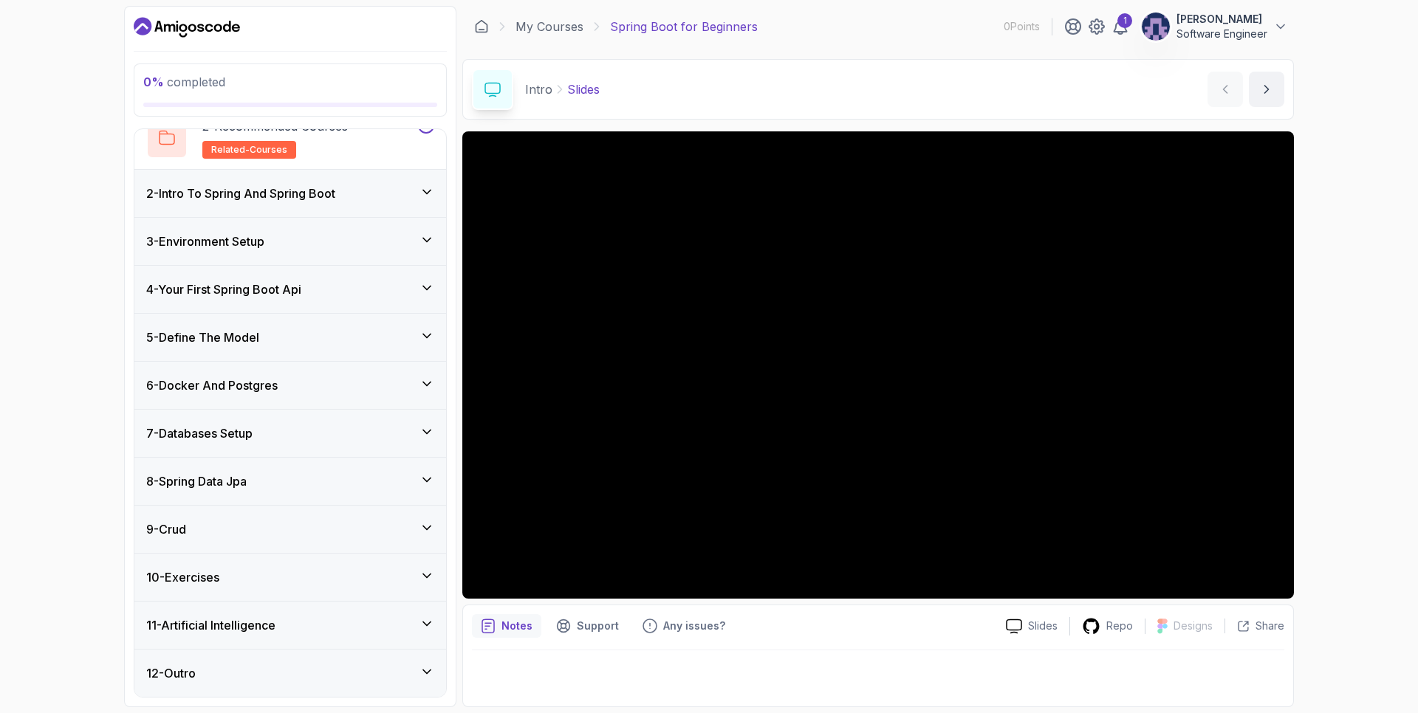
click at [102, 504] on div "0 % completed 1 - Intro 1 - Slides slides 2 - Recommended Courses related-cours…" at bounding box center [709, 356] width 1418 height 713
click at [1364, 435] on div "0 % completed 1 - Intro 1 - Slides slides 2 - Recommended Courses related-cours…" at bounding box center [709, 356] width 1418 height 713
click at [61, 462] on div "0 % completed 1 - Intro 1 - Slides slides 2 - Recommended Courses related-cours…" at bounding box center [709, 356] width 1418 height 713
click at [235, 88] on p "0 % completed" at bounding box center [290, 82] width 294 height 18
click at [236, 153] on span "related-courses" at bounding box center [249, 150] width 76 height 12
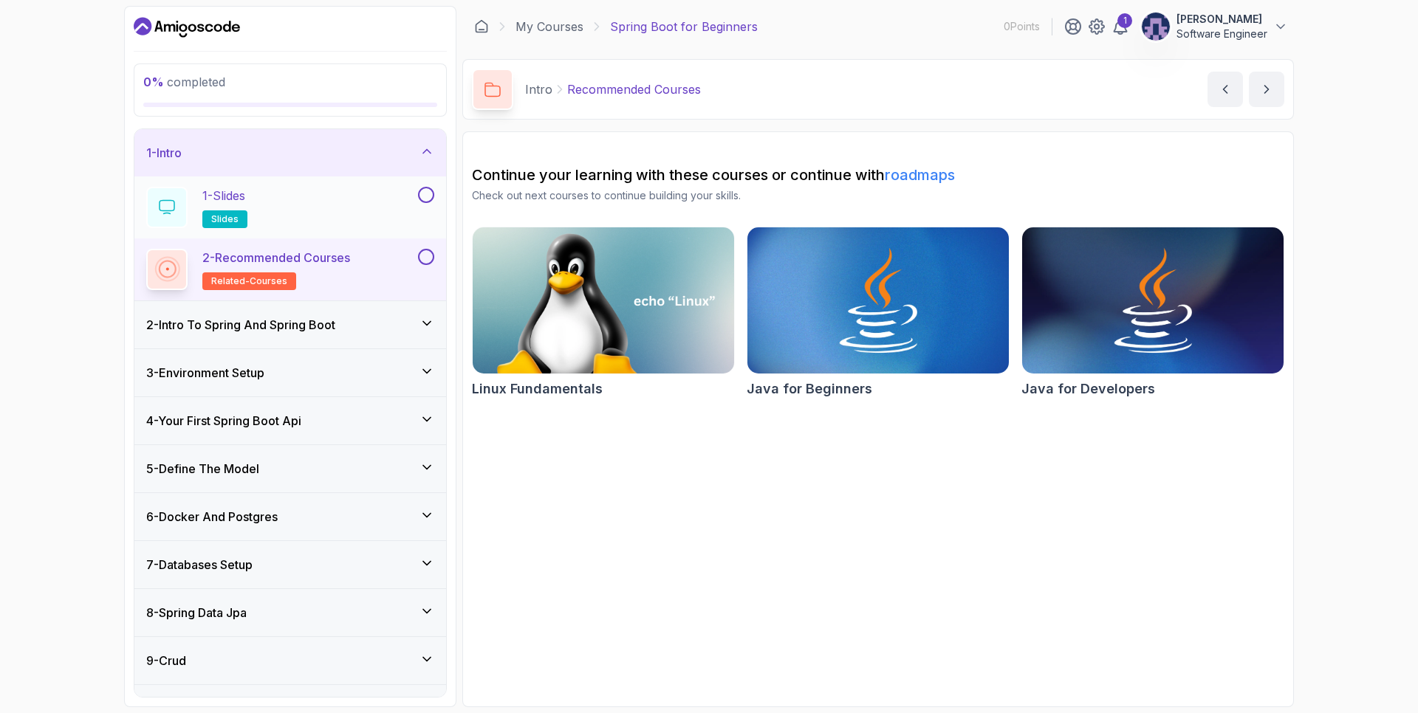
click at [292, 225] on div "1 - Slides slides" at bounding box center [280, 207] width 269 height 41
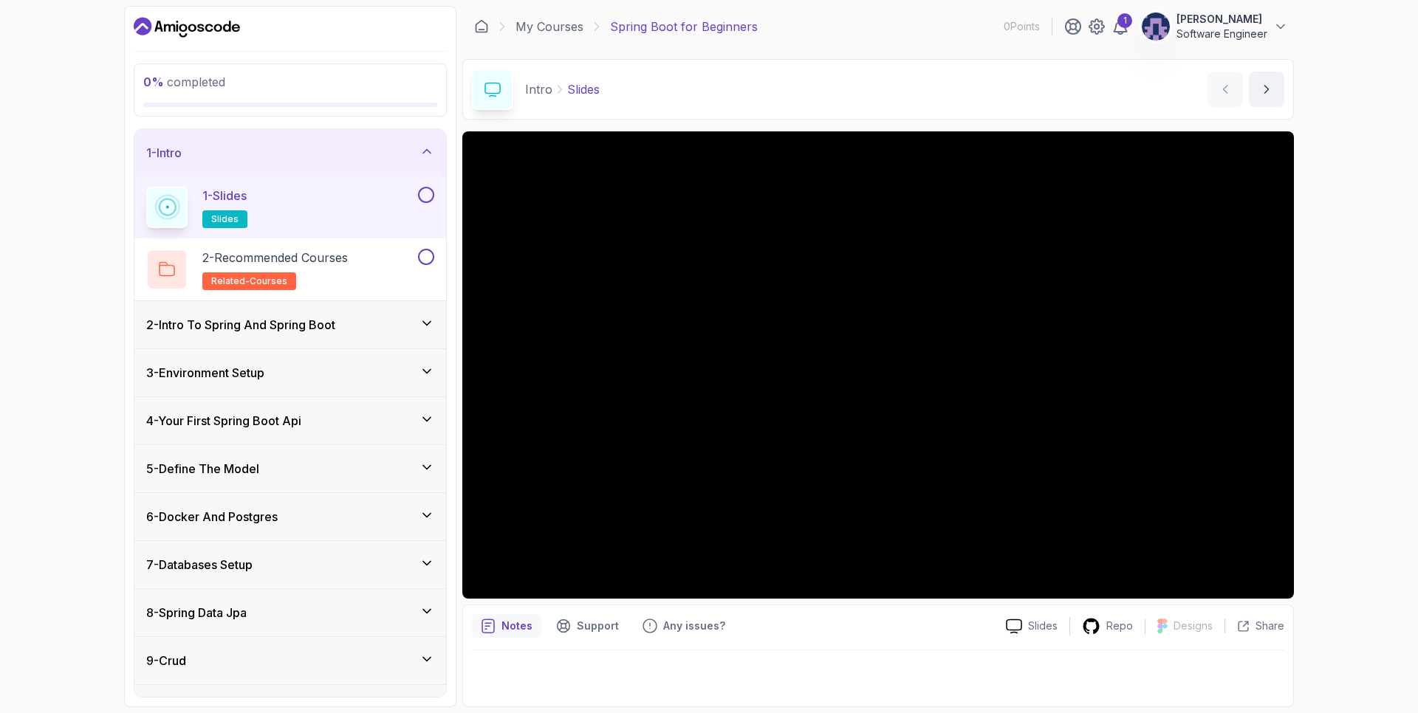
click at [1357, 434] on div "0 % completed 1 - Intro 1 - Slides slides 2 - Recommended Courses related-cours…" at bounding box center [709, 356] width 1418 height 713
click at [521, 639] on div "Notes Support Any issues? Slides Repo Designs Design not available Share" at bounding box center [878, 656] width 832 height 103
click at [521, 630] on p "Notes" at bounding box center [516, 626] width 31 height 15
click at [1303, 503] on div "0 % completed 1 - Intro 1 - Slides slides 2 - Recommended Courses related-cours…" at bounding box center [709, 356] width 1418 height 713
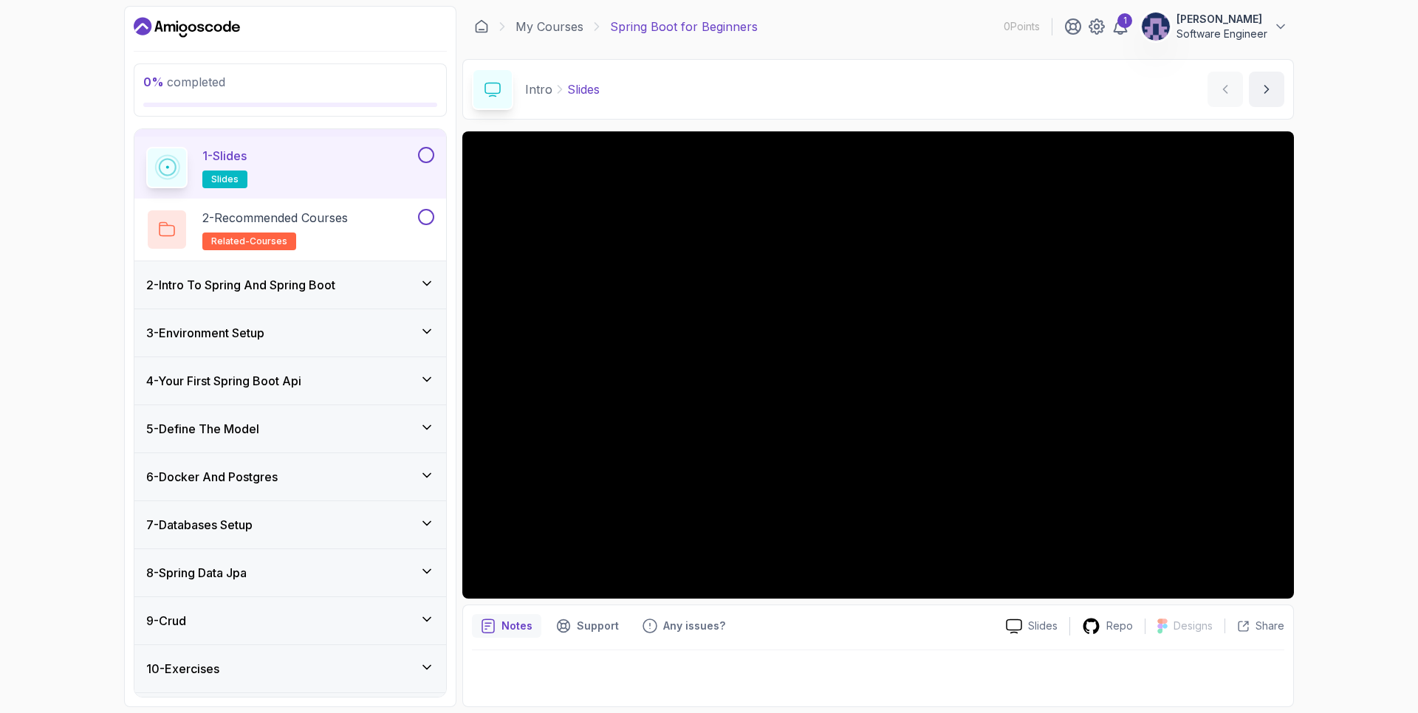
scroll to position [131, 0]
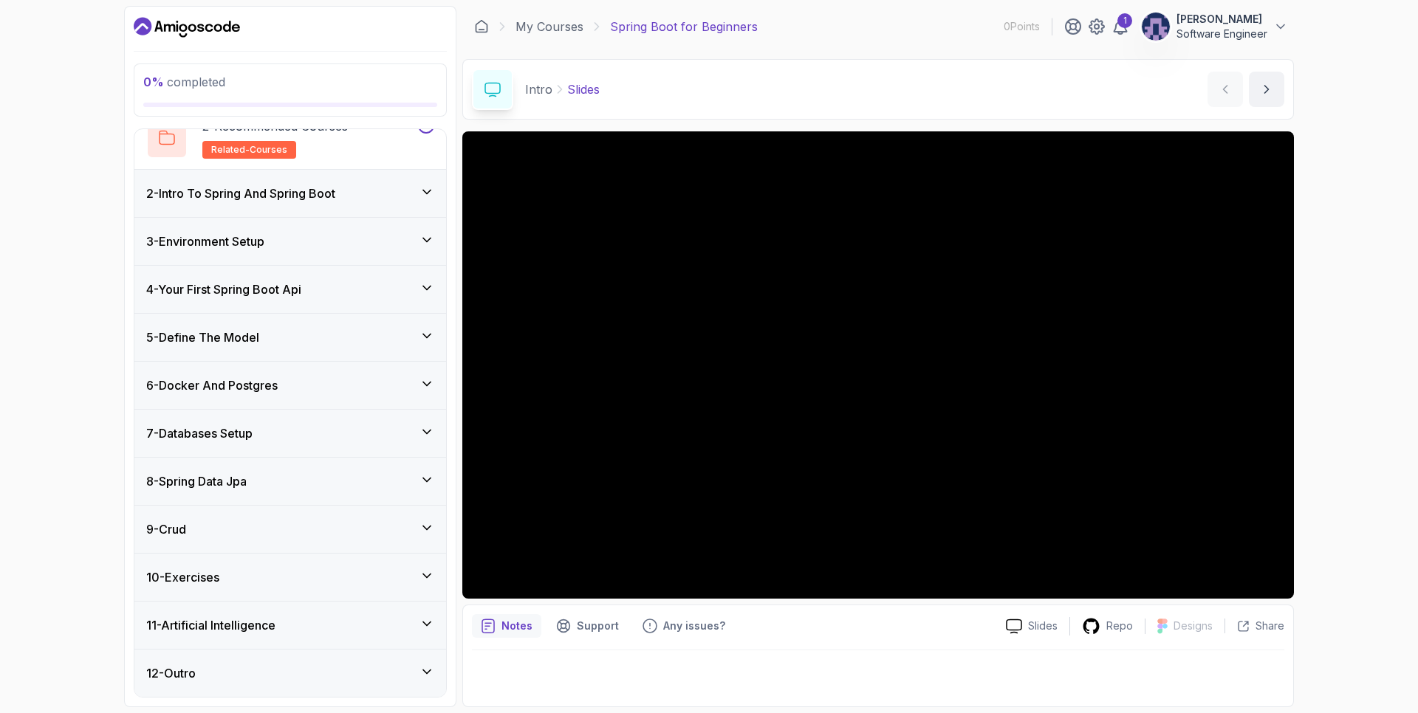
click at [500, 630] on div "Notes" at bounding box center [506, 626] width 69 height 24
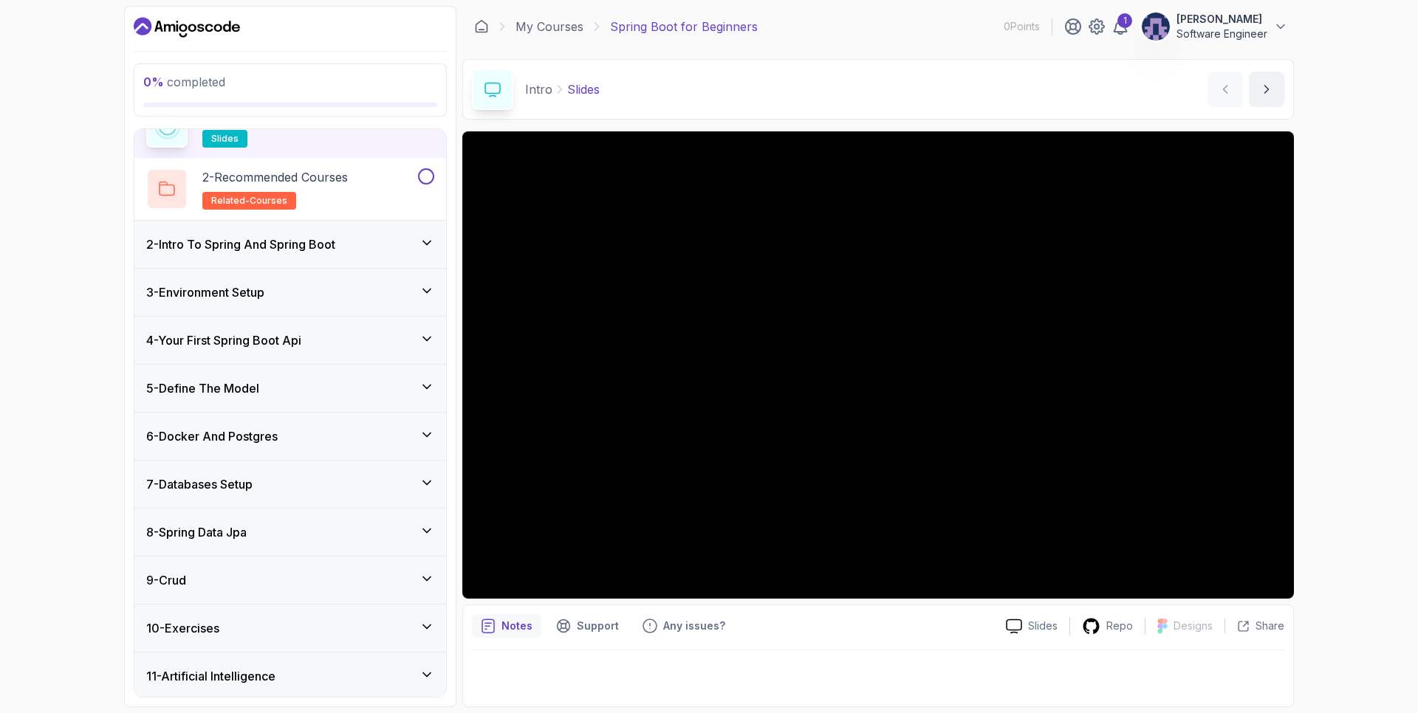
scroll to position [0, 0]
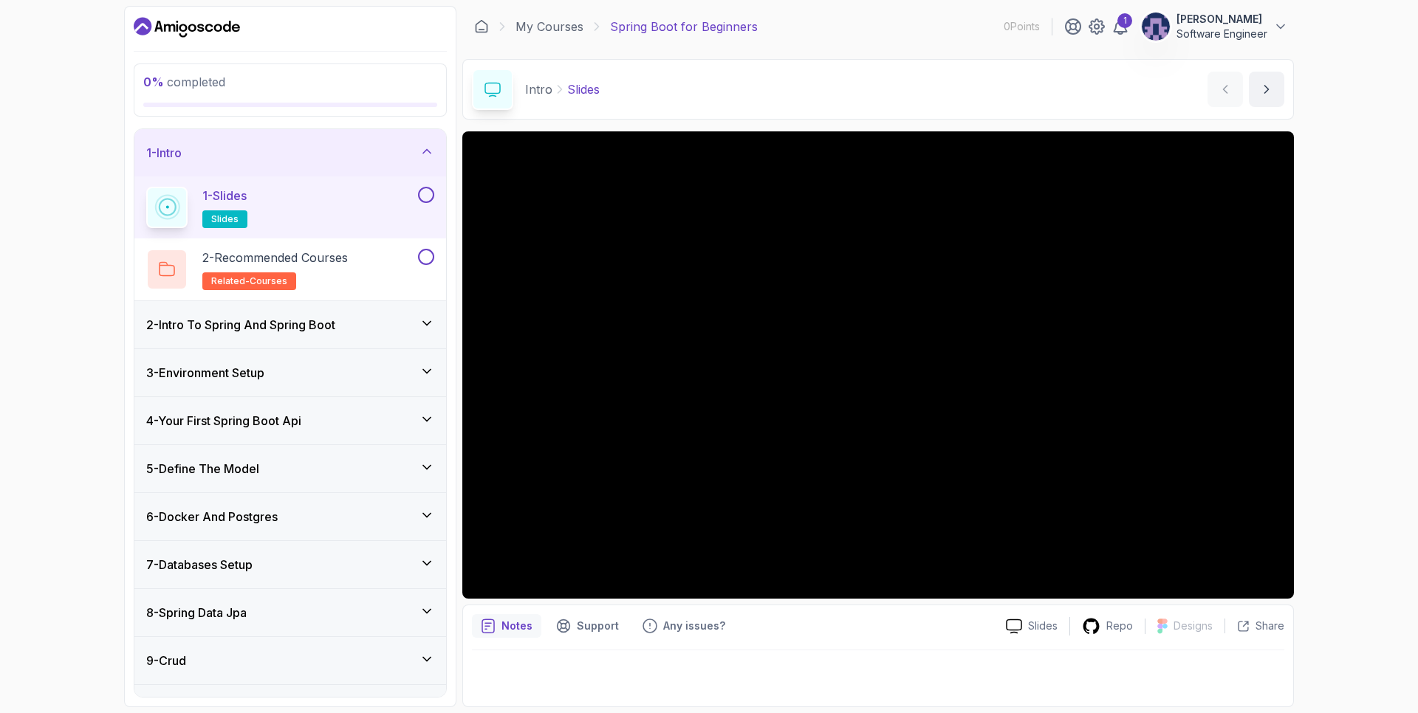
click at [422, 198] on button at bounding box center [426, 195] width 16 height 16
click at [321, 266] on p "2 - Recommended Courses" at bounding box center [274, 258] width 145 height 18
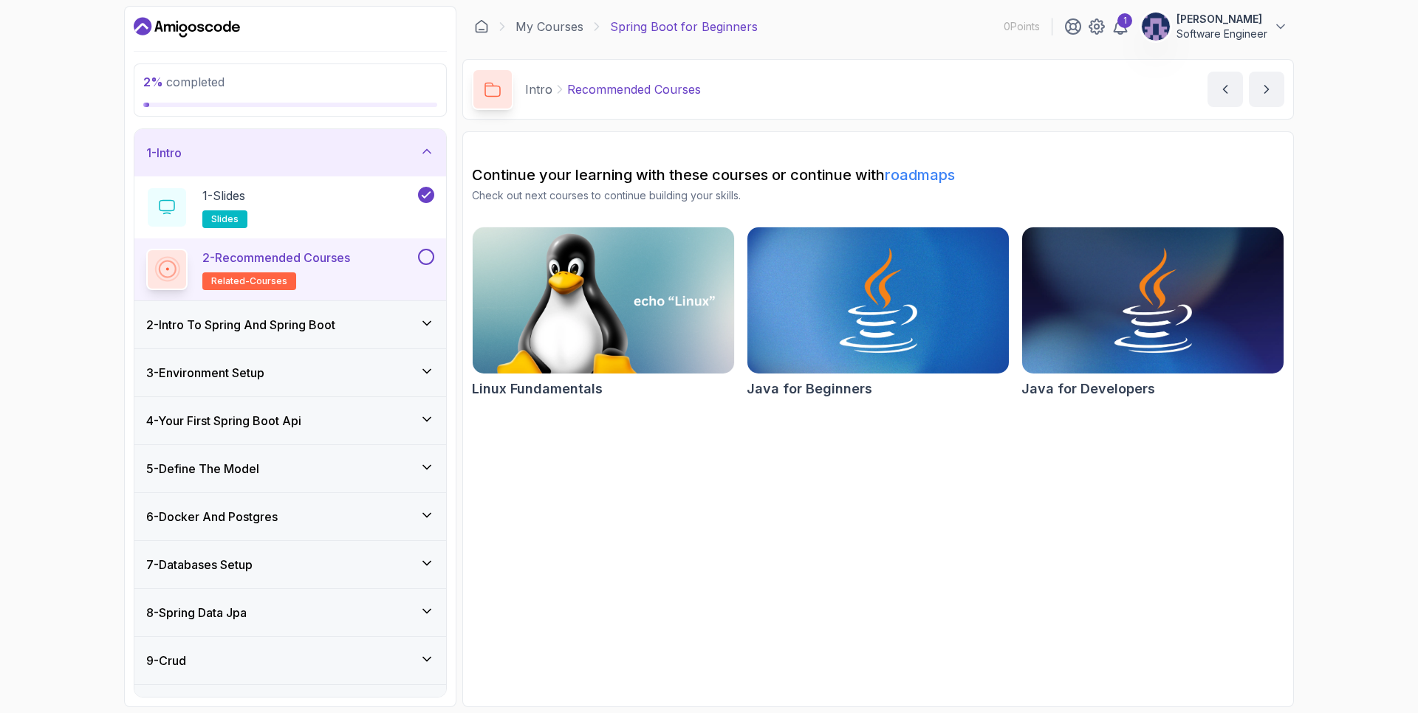
click at [421, 261] on button at bounding box center [426, 257] width 16 height 16
click at [335, 328] on h3 "2 - Intro To Spring And Spring Boot" at bounding box center [240, 325] width 189 height 18
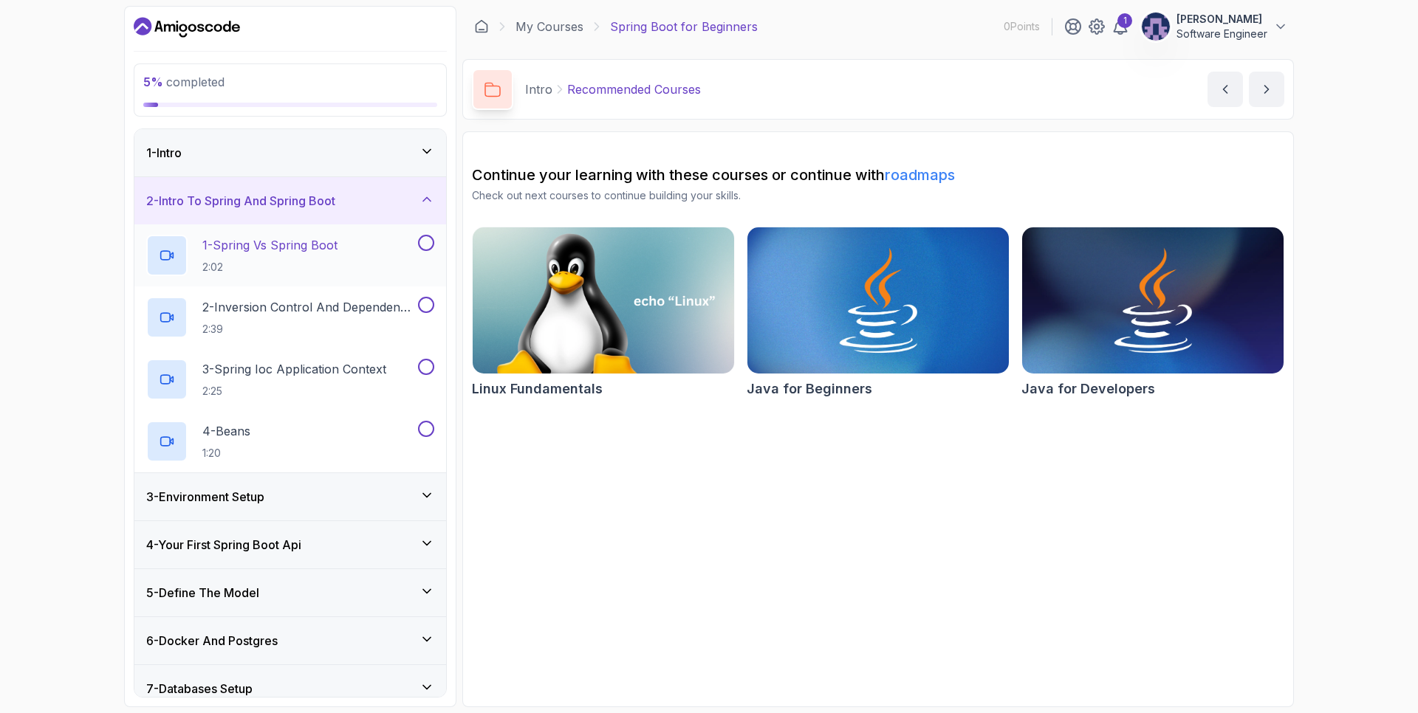
click at [316, 257] on h2 "1 - Spring Vs Spring Boot 2:02" at bounding box center [269, 255] width 135 height 38
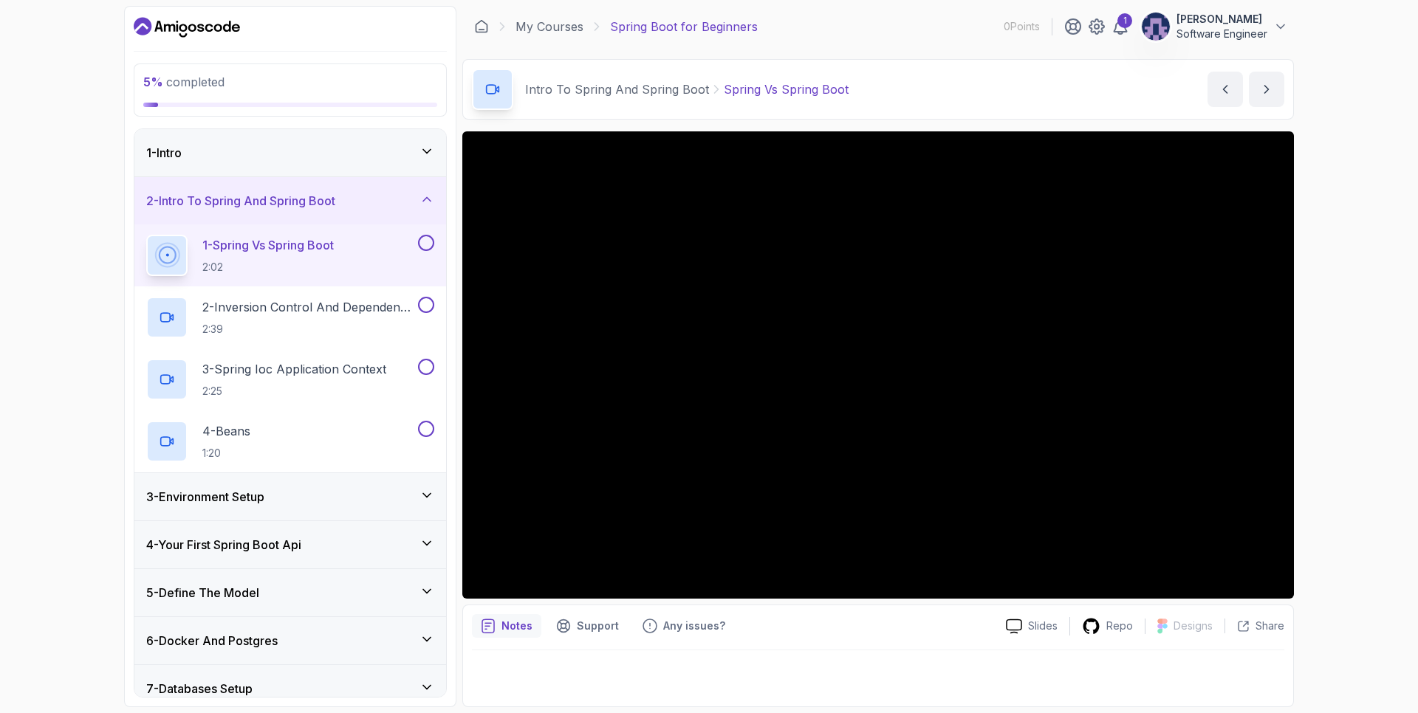
click at [1345, 417] on div "5 % completed 1 - Intro 2 - Intro To Spring And Spring Boot 1 - Spring Vs Sprin…" at bounding box center [709, 356] width 1418 height 713
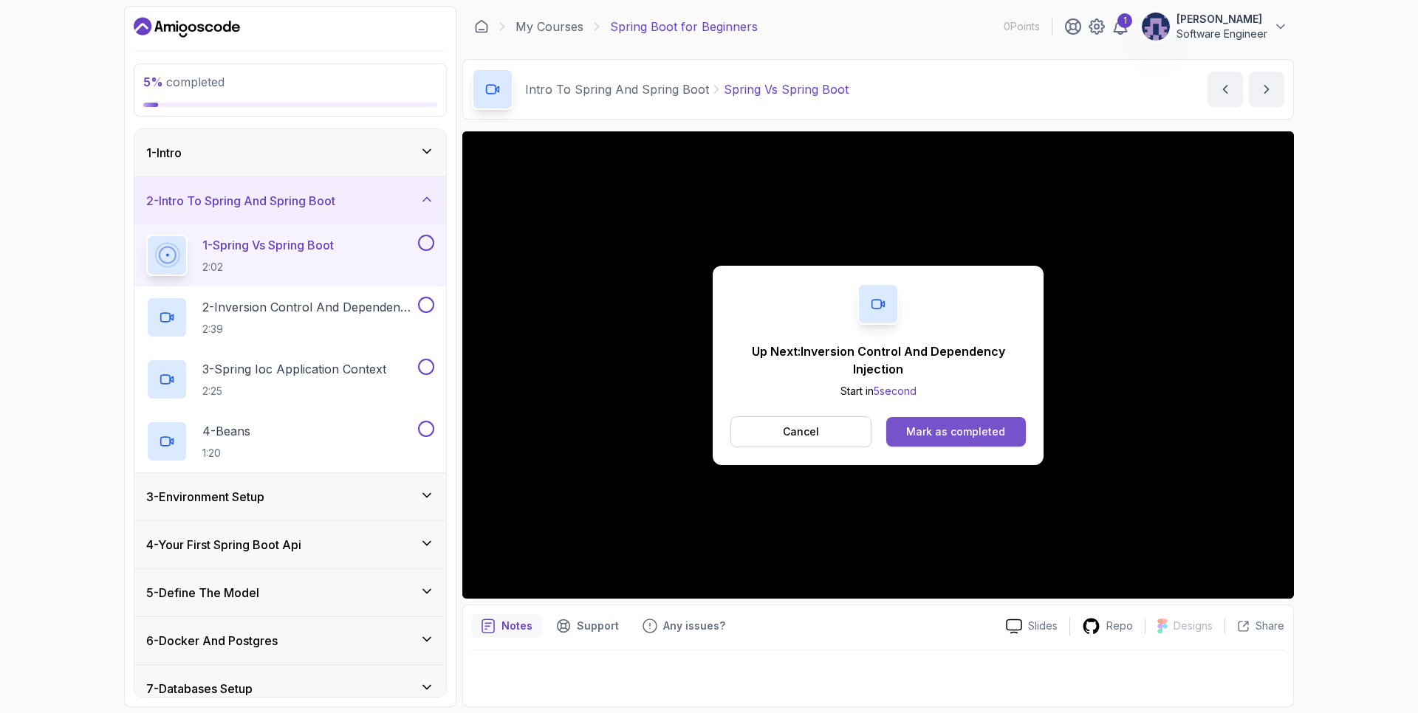
click at [948, 431] on div "Mark as completed" at bounding box center [955, 432] width 99 height 15
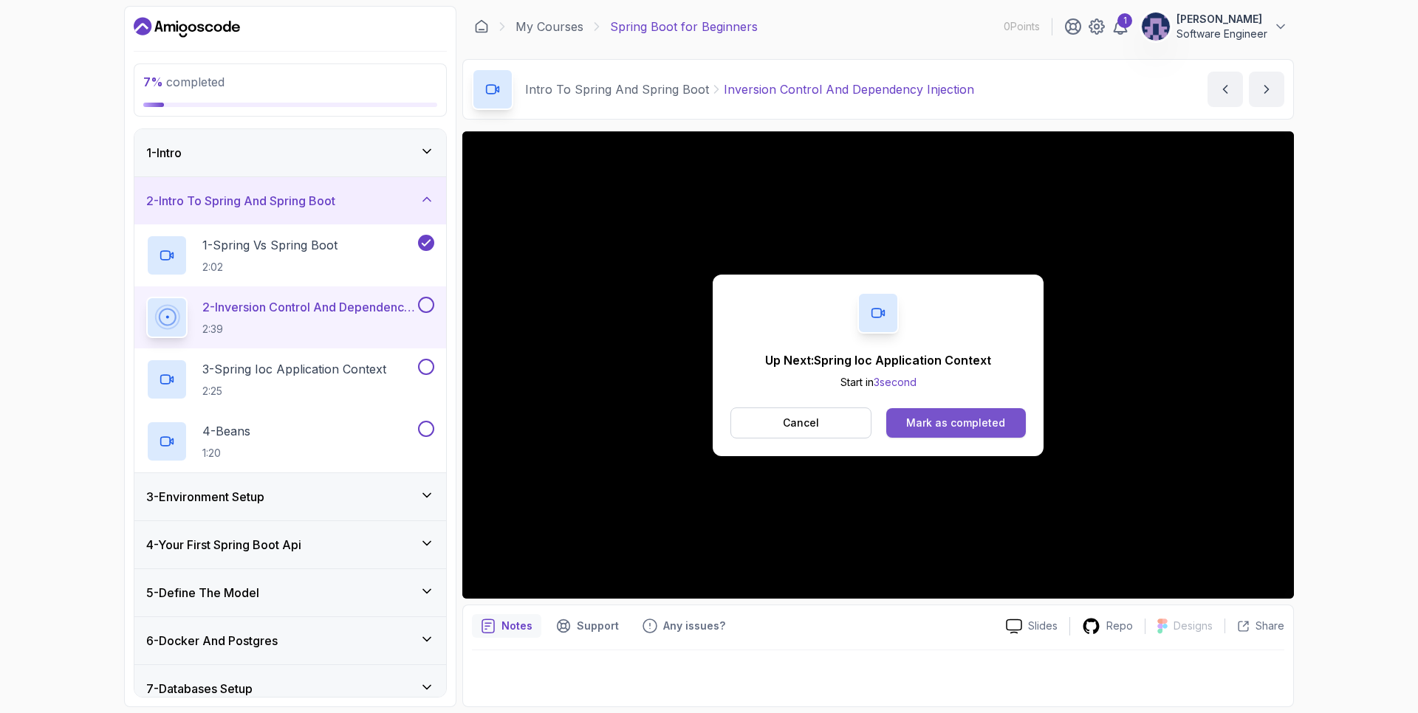
click at [1000, 425] on div "Mark as completed" at bounding box center [955, 423] width 99 height 15
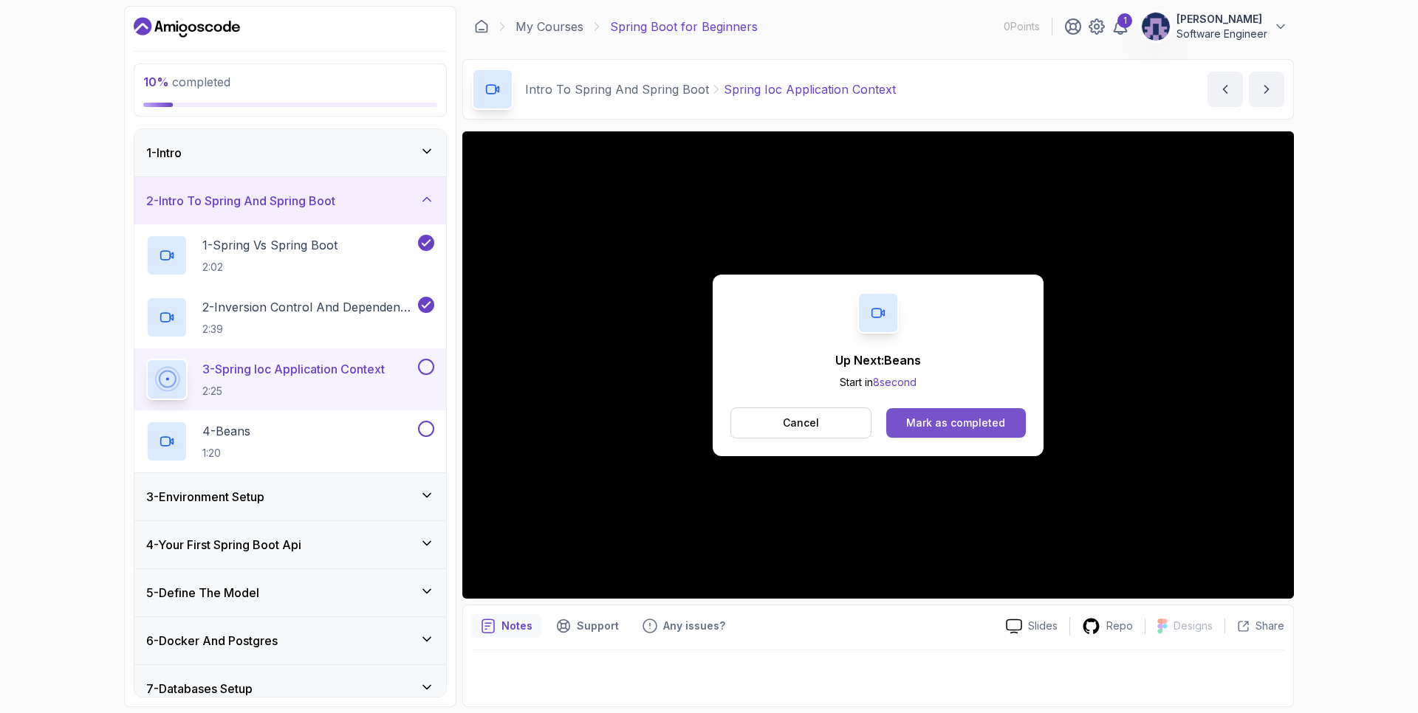
click at [985, 422] on div "Mark as completed" at bounding box center [955, 423] width 99 height 15
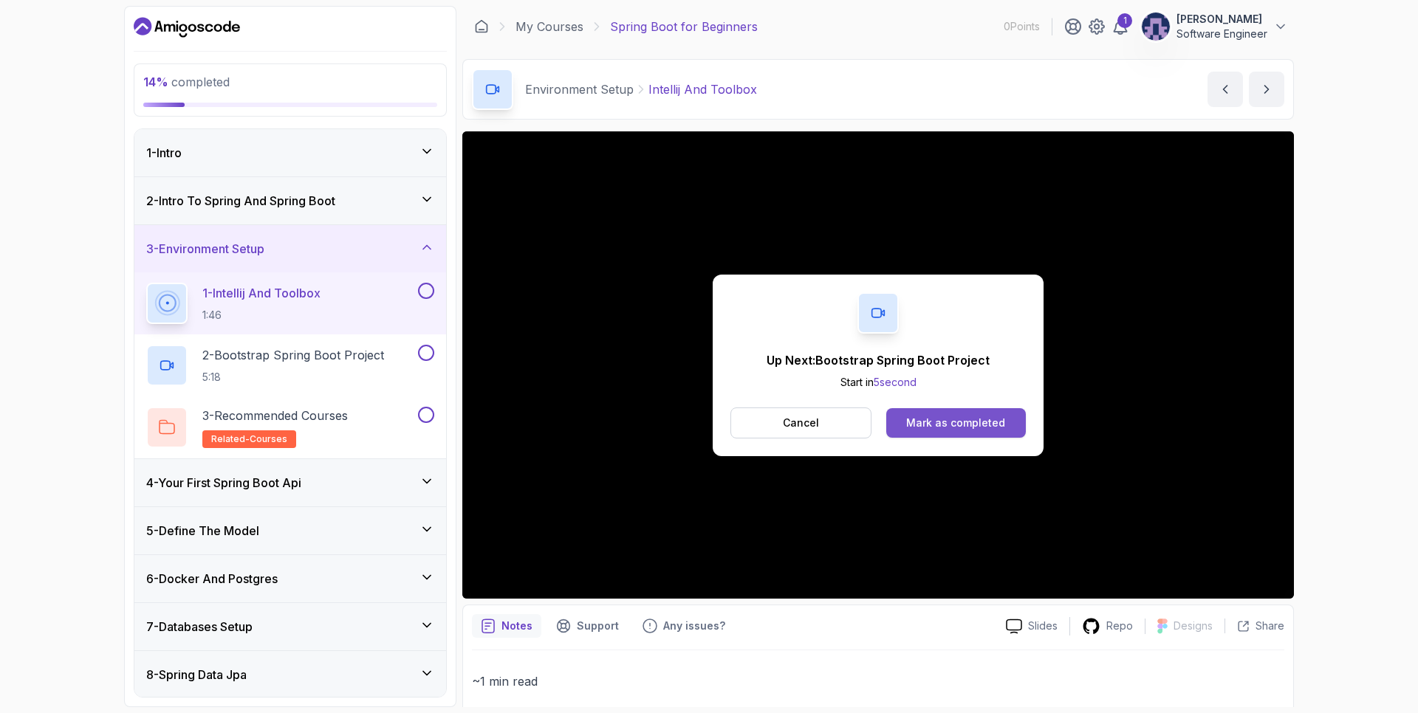
click at [990, 420] on div "Mark as completed" at bounding box center [955, 423] width 99 height 15
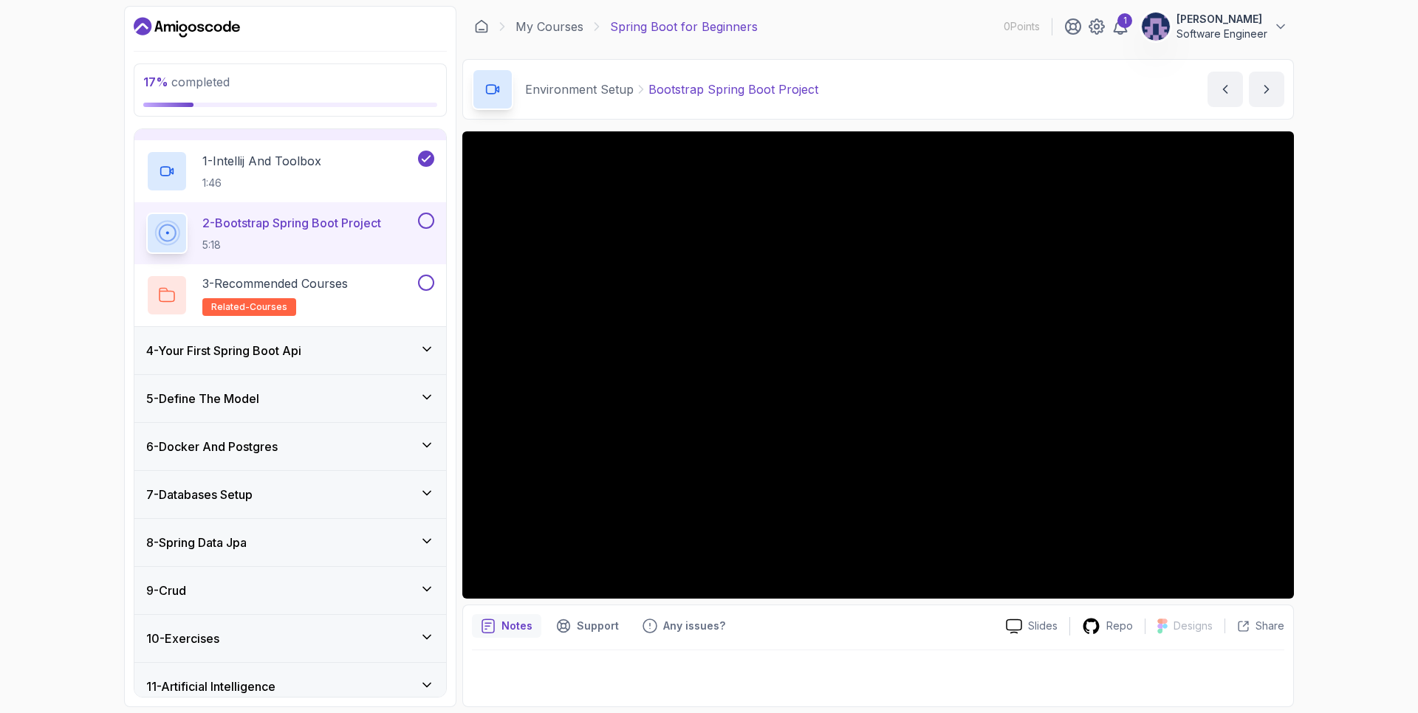
scroll to position [193, 0]
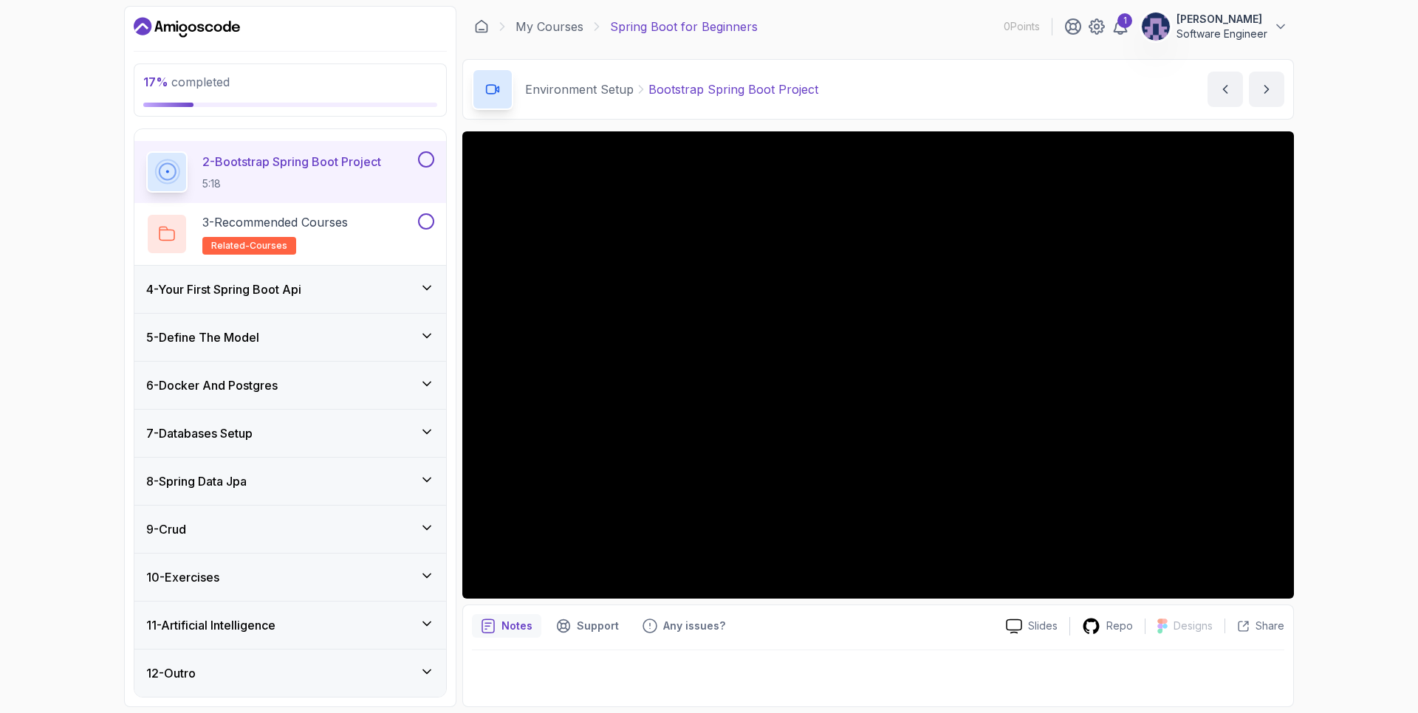
click at [434, 293] on icon at bounding box center [426, 288] width 15 height 15
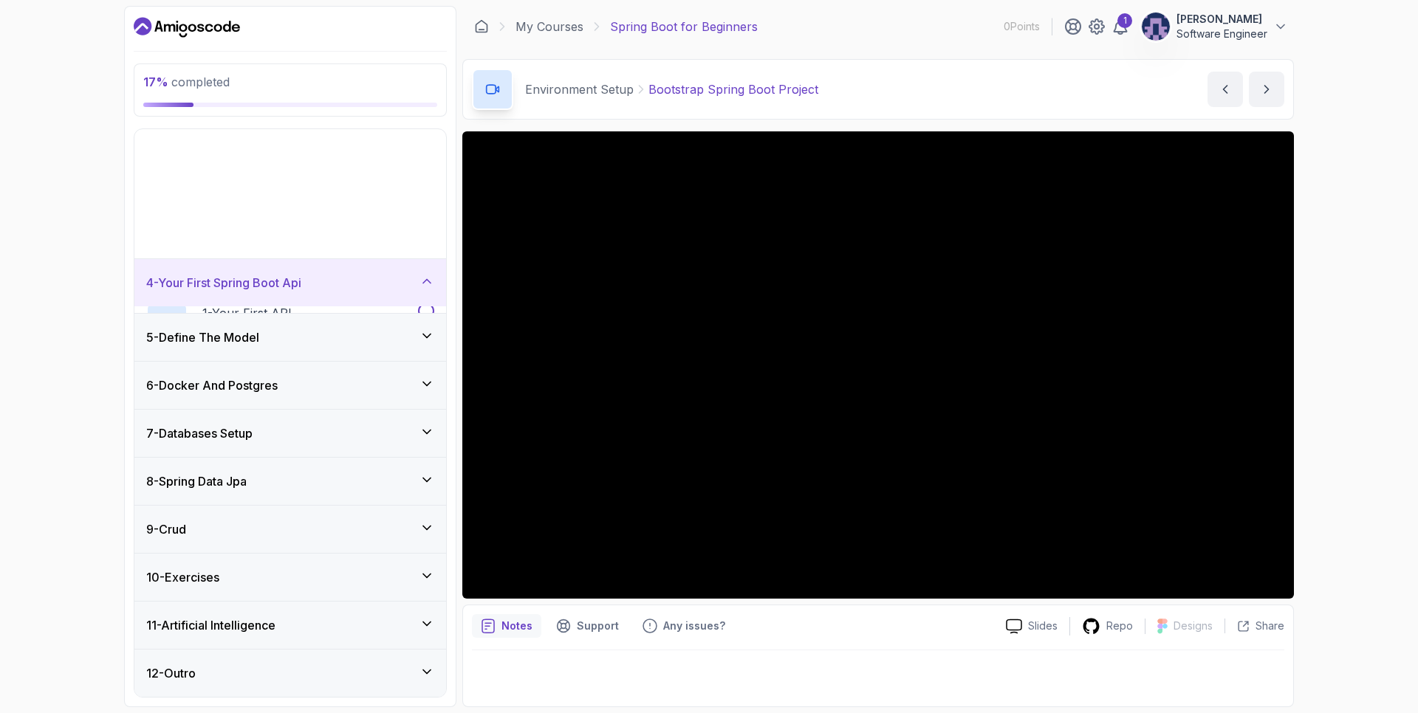
scroll to position [7, 0]
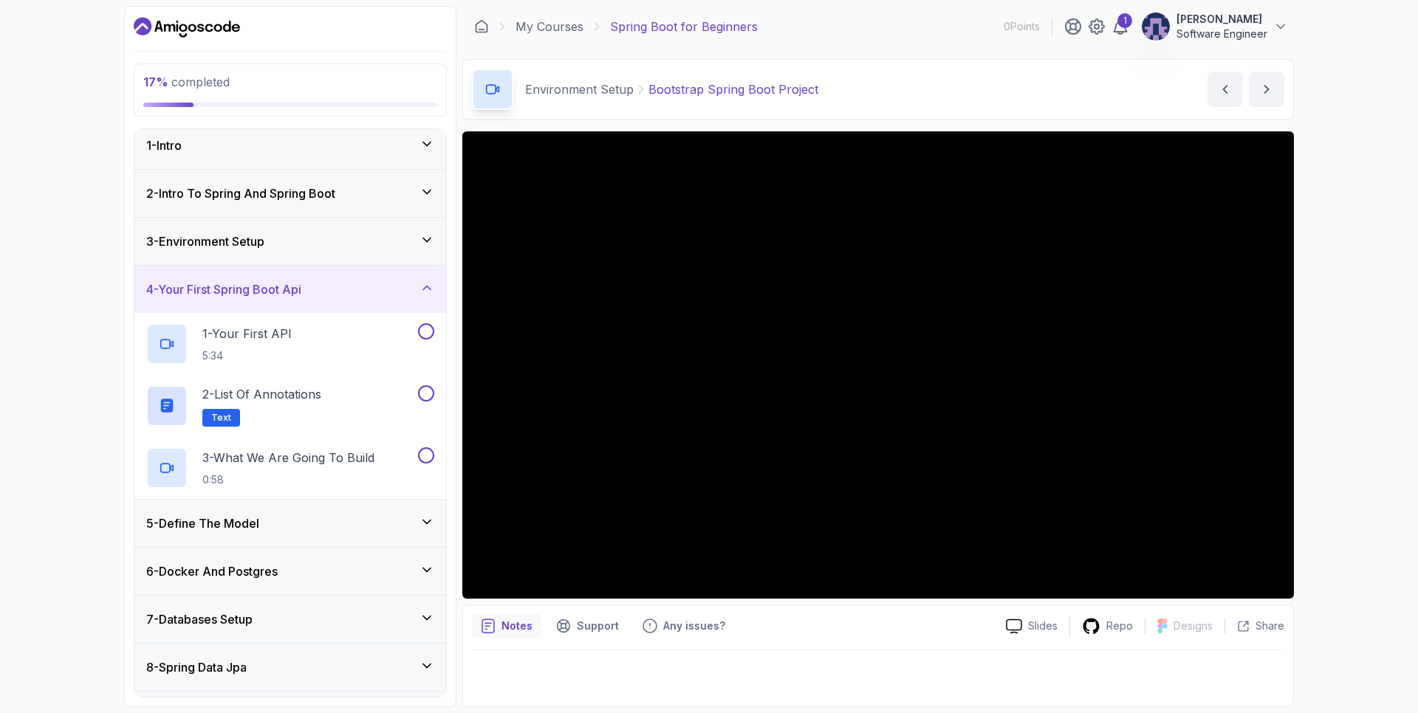
click at [430, 297] on div "4 - Your First Spring Boot Api" at bounding box center [290, 290] width 288 height 18
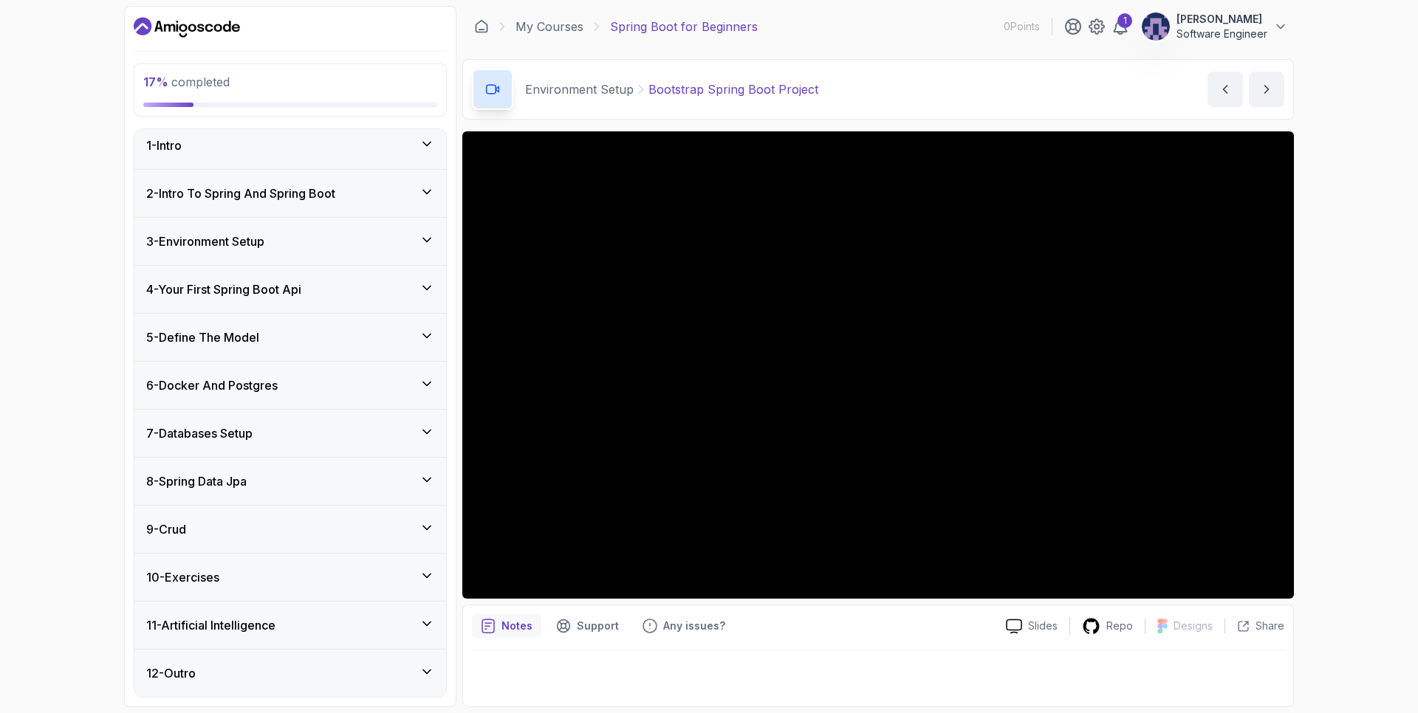
click at [423, 343] on icon at bounding box center [426, 336] width 15 height 15
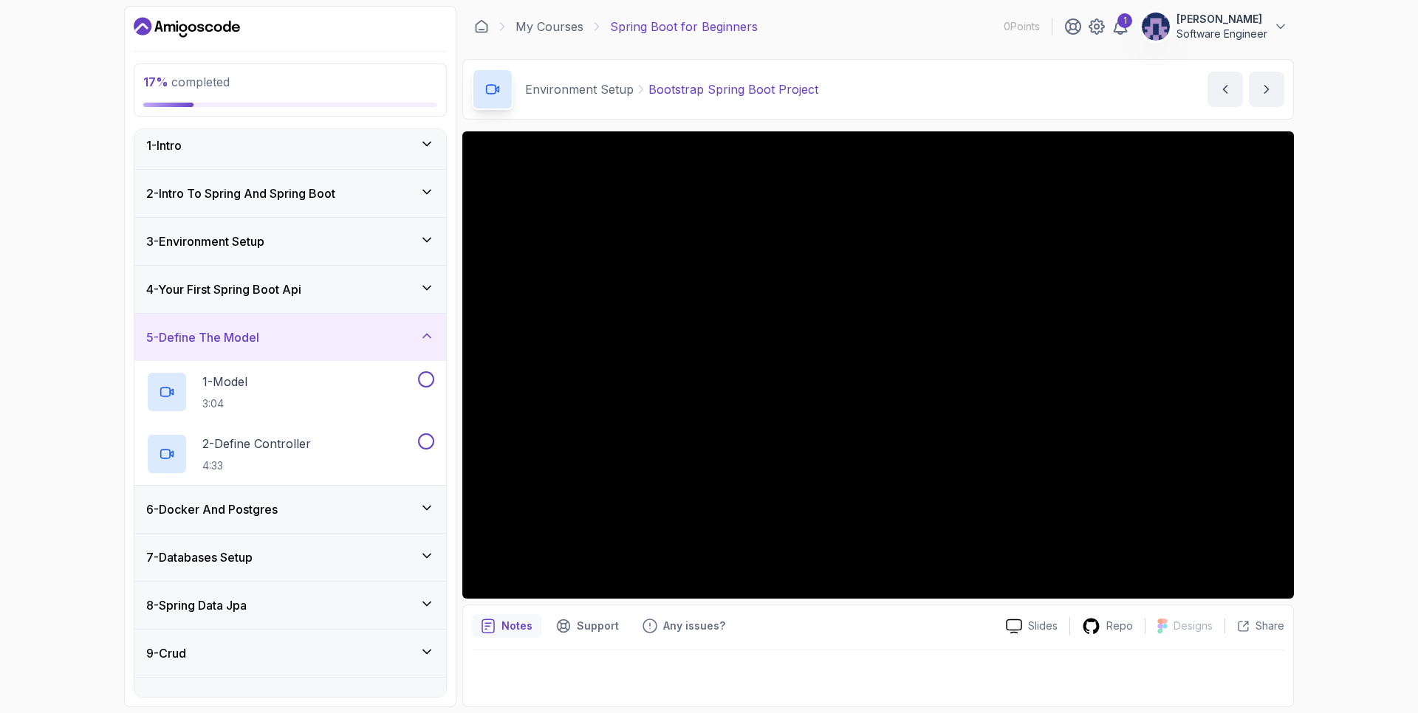
click at [423, 335] on icon at bounding box center [426, 336] width 15 height 15
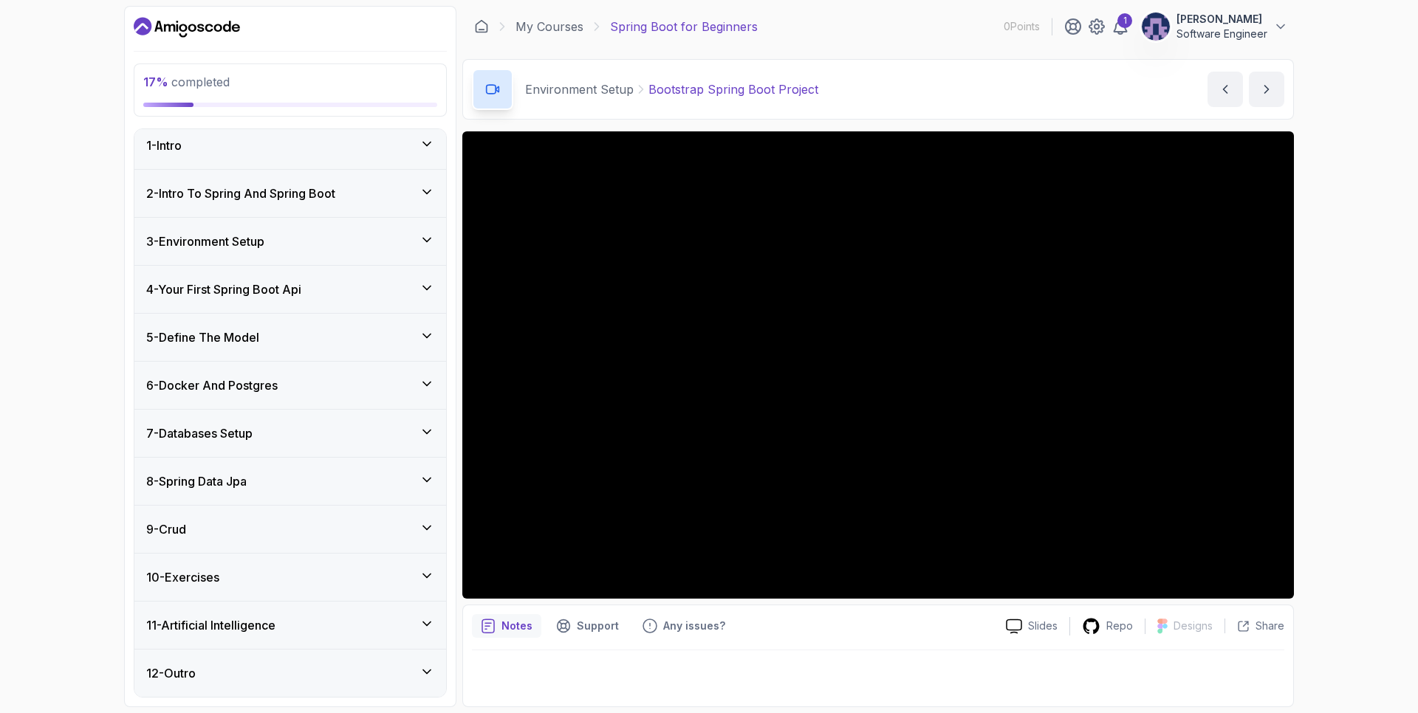
click at [432, 393] on div "6 - Docker And Postgres" at bounding box center [290, 386] width 288 height 18
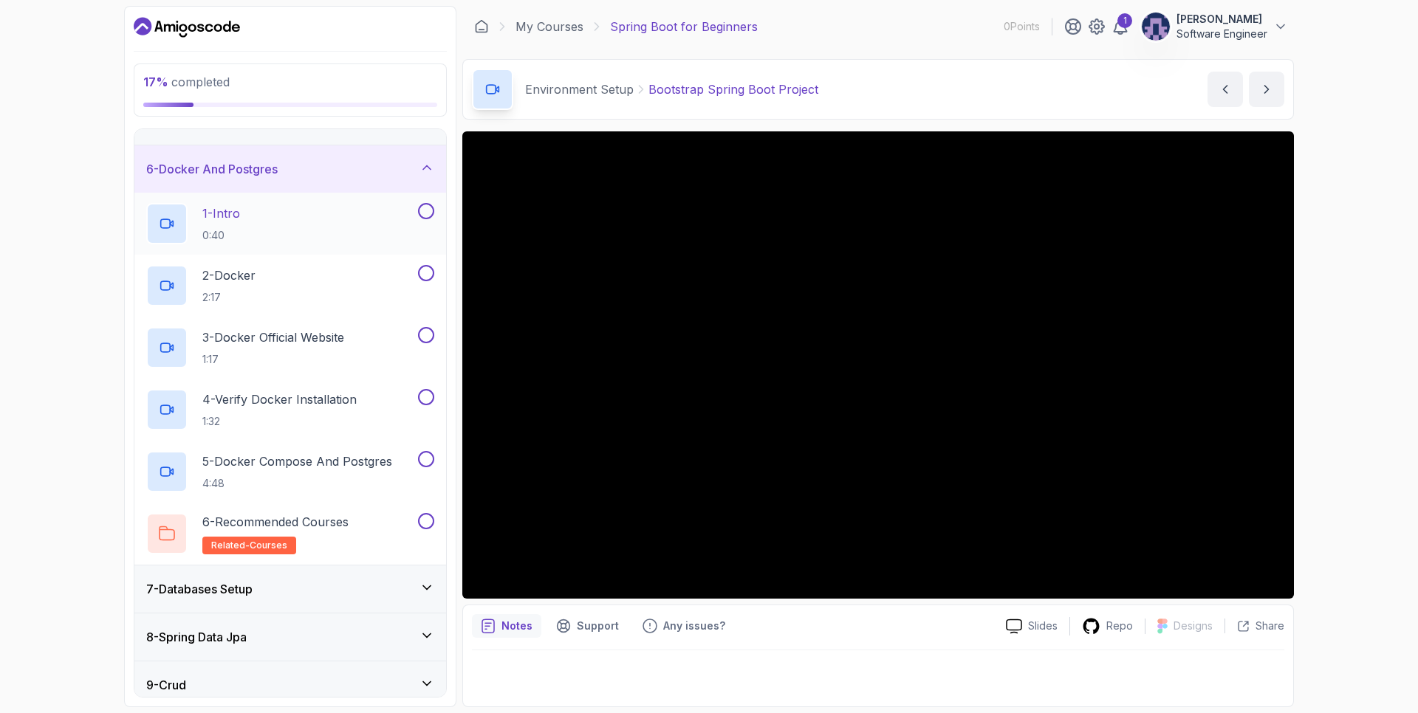
scroll to position [214, 0]
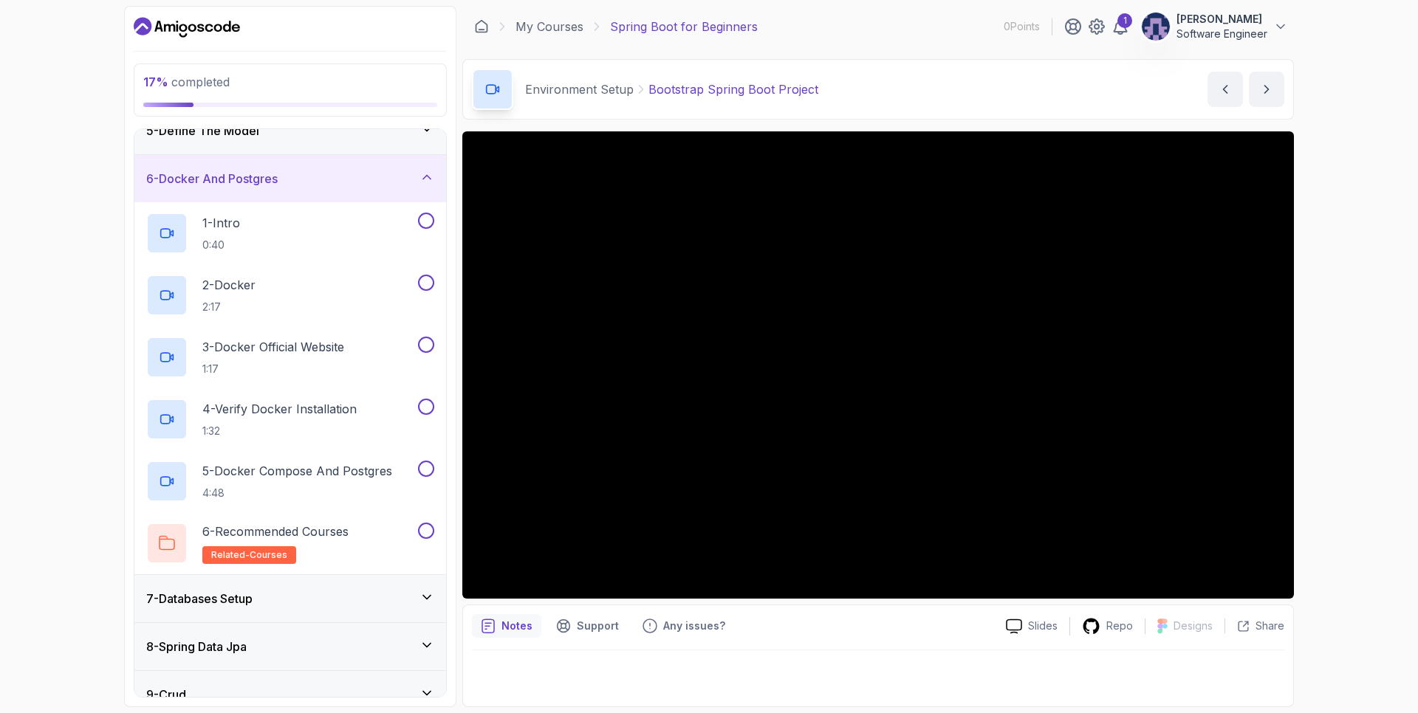
click at [426, 182] on icon at bounding box center [426, 177] width 15 height 15
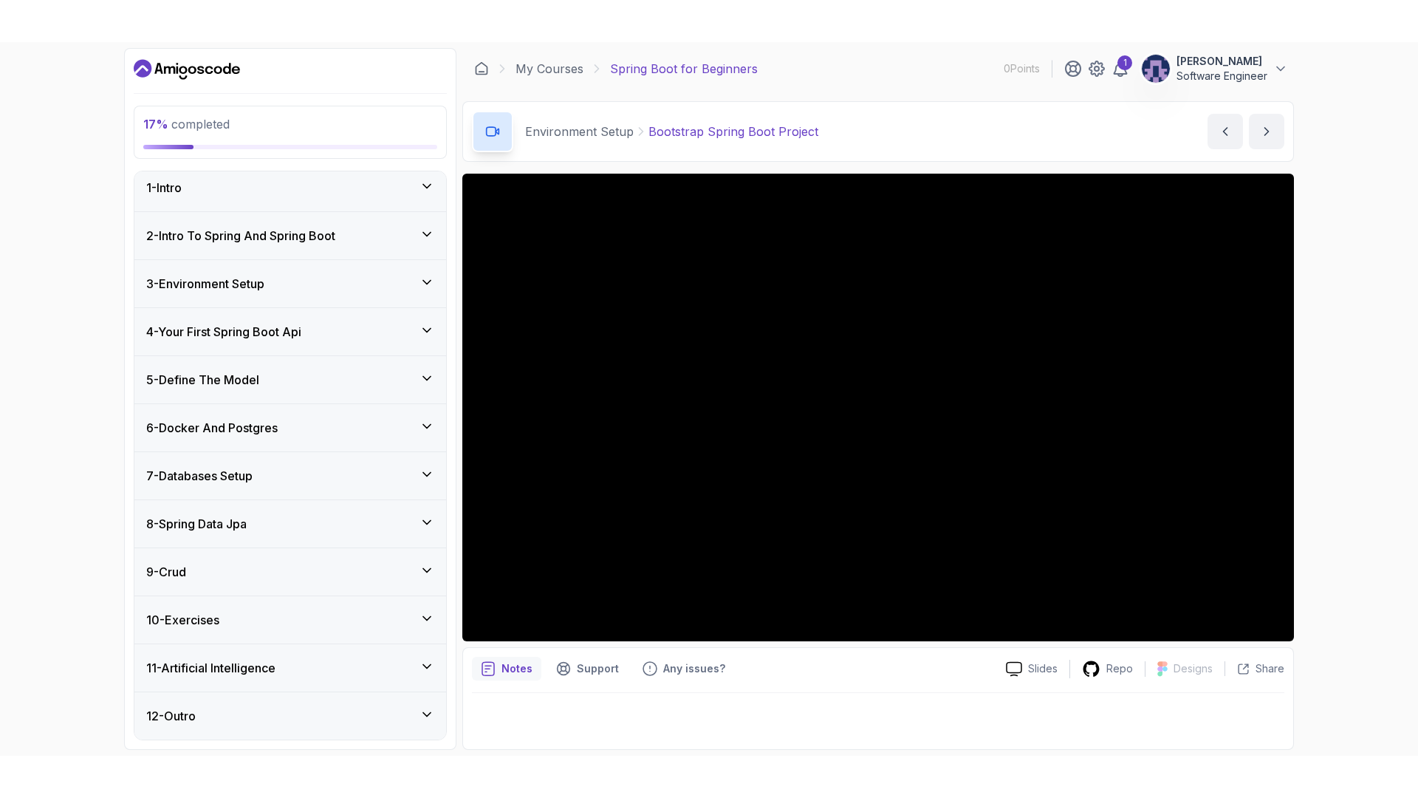
scroll to position [0, 0]
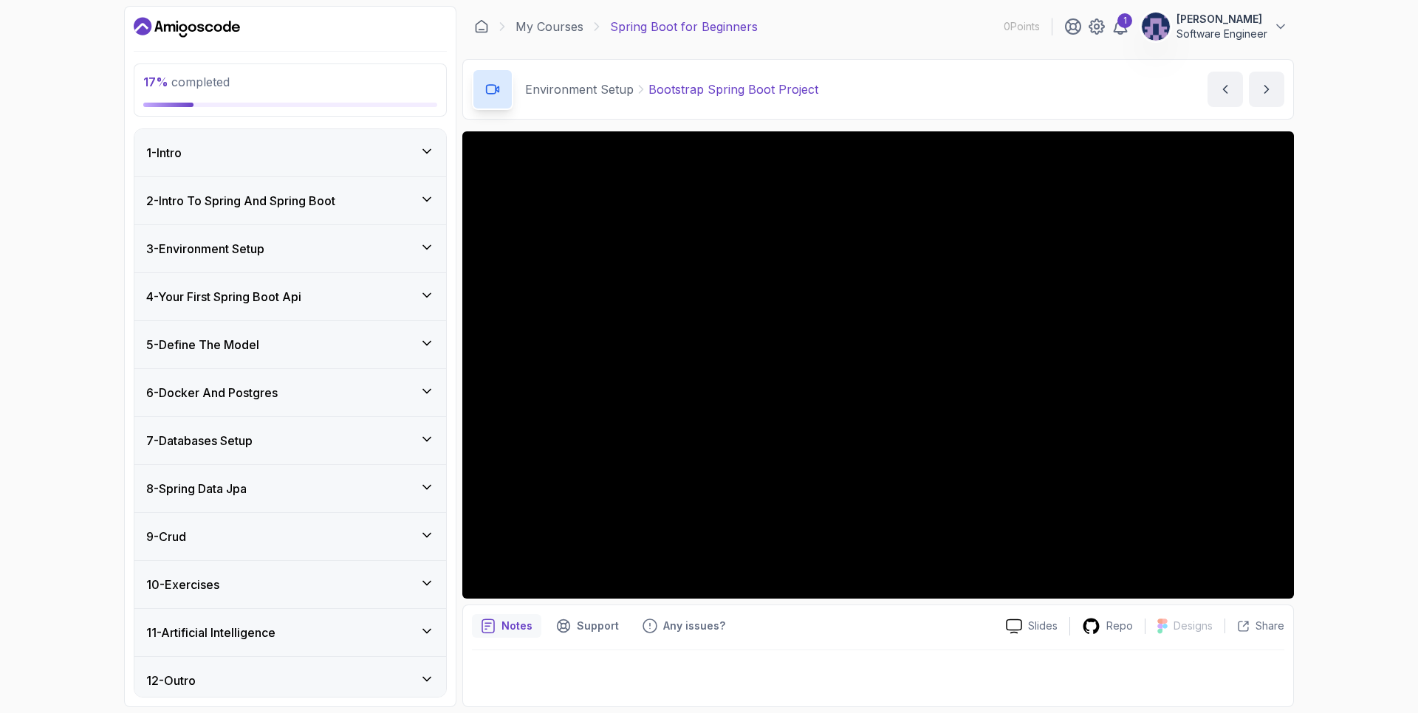
click at [430, 249] on icon at bounding box center [426, 247] width 15 height 15
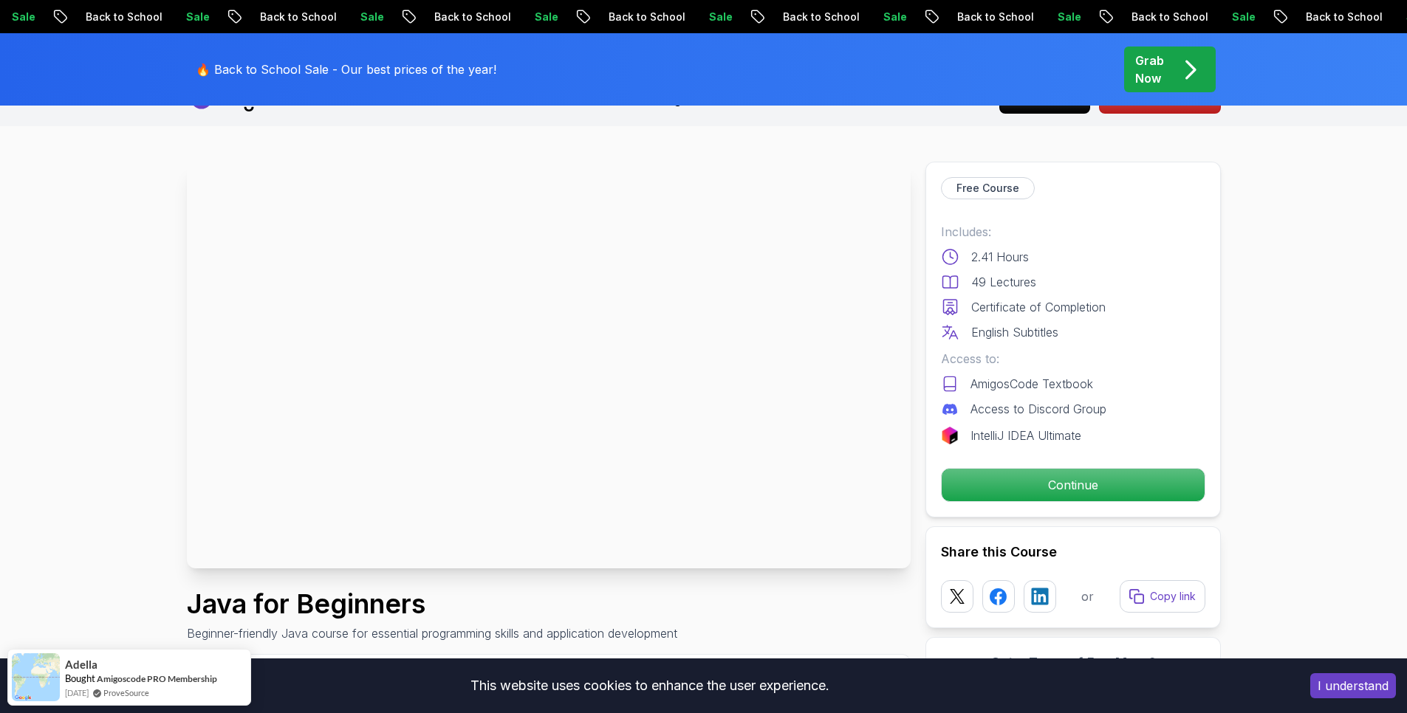
scroll to position [89, 0]
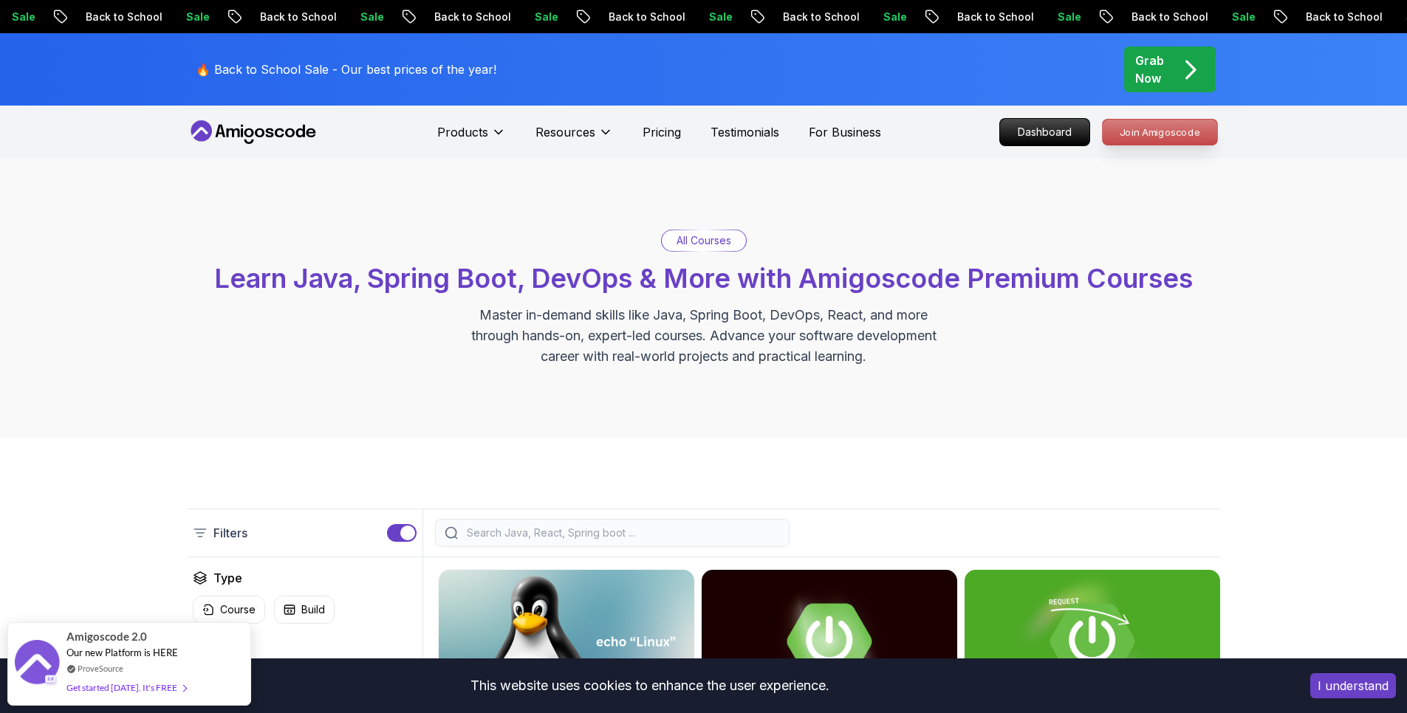
click at [1153, 143] on p "Join Amigoscode" at bounding box center [1160, 132] width 114 height 25
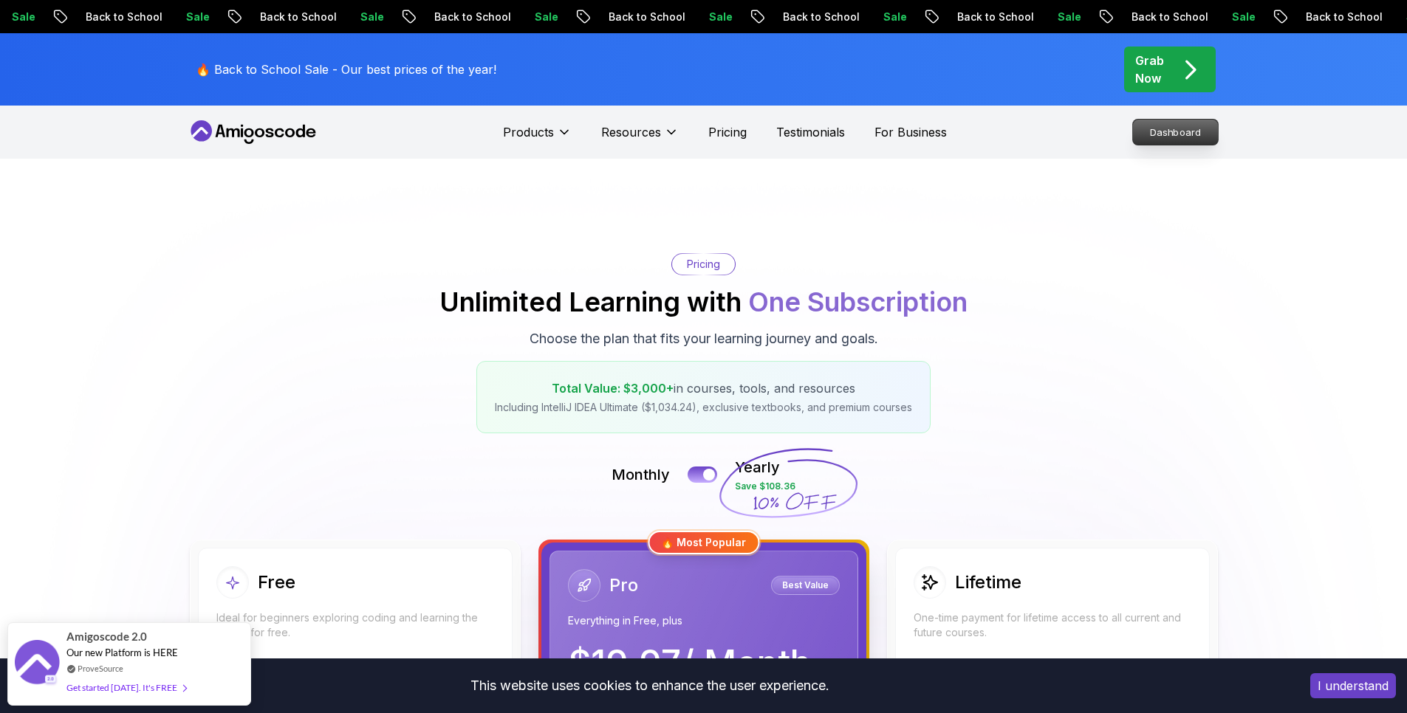
click at [1166, 137] on p "Dashboard" at bounding box center [1175, 132] width 85 height 25
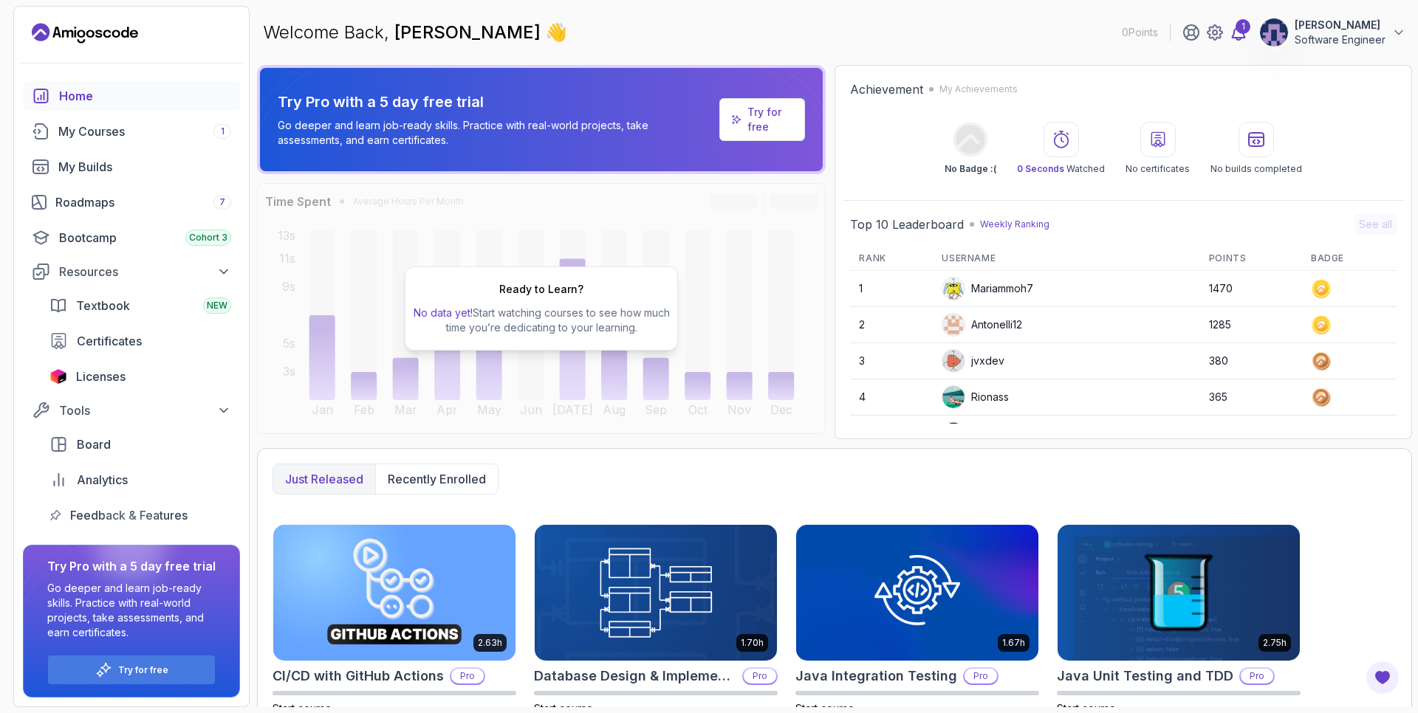
click at [1241, 38] on icon at bounding box center [1239, 32] width 13 height 15
